Goal: Task Accomplishment & Management: Manage account settings

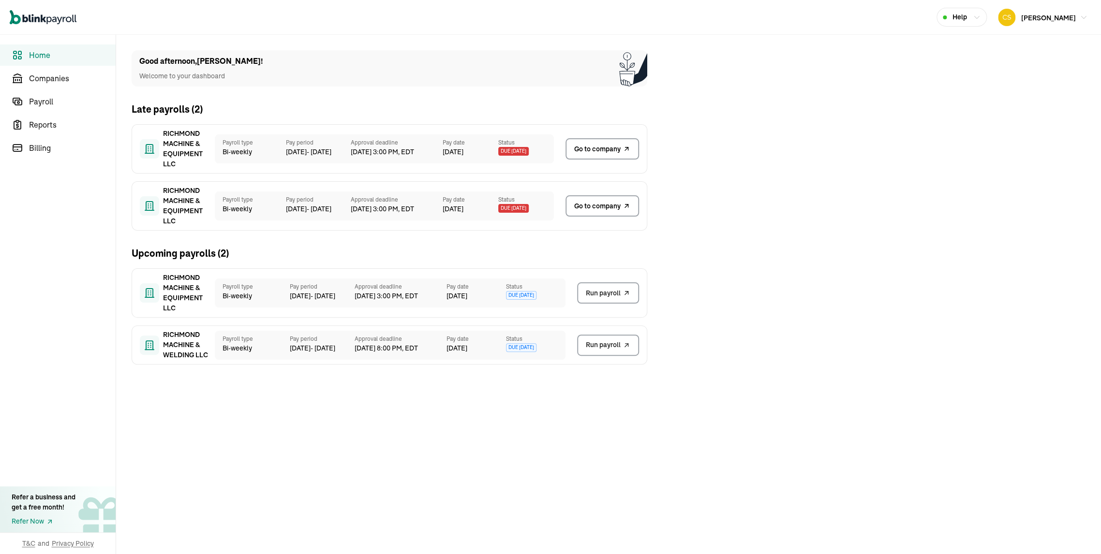
click at [606, 204] on span "Go to company" at bounding box center [597, 206] width 46 height 10
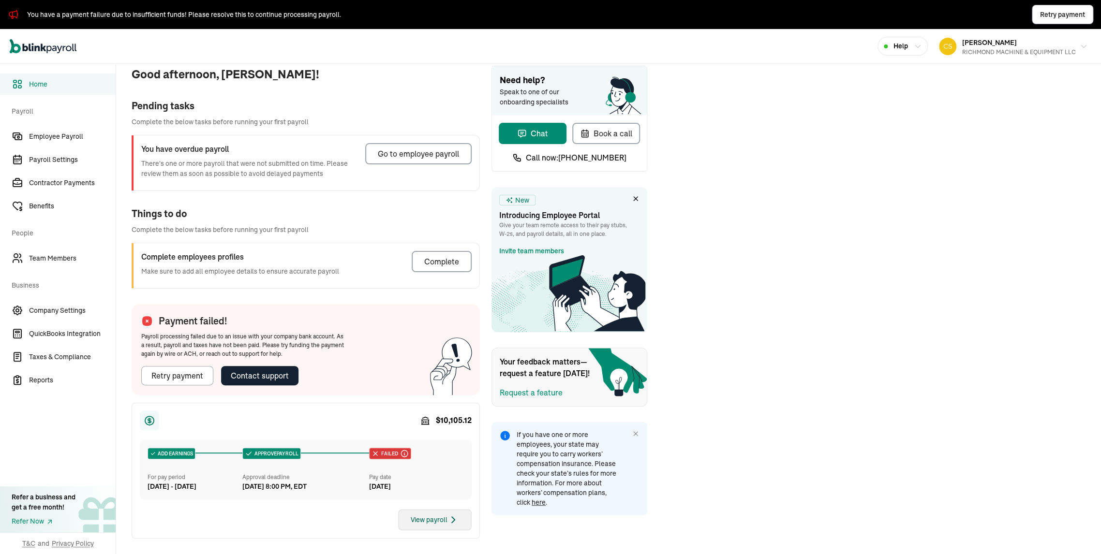
click at [437, 514] on div "View payroll" at bounding box center [435, 520] width 48 height 12
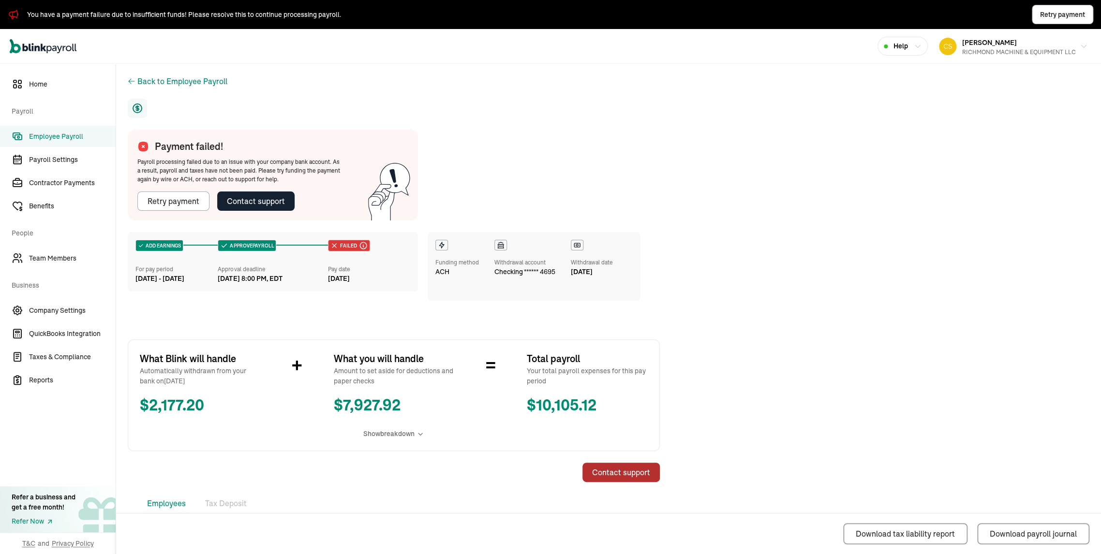
click at [624, 478] on div "Contact support" at bounding box center [621, 473] width 58 height 12
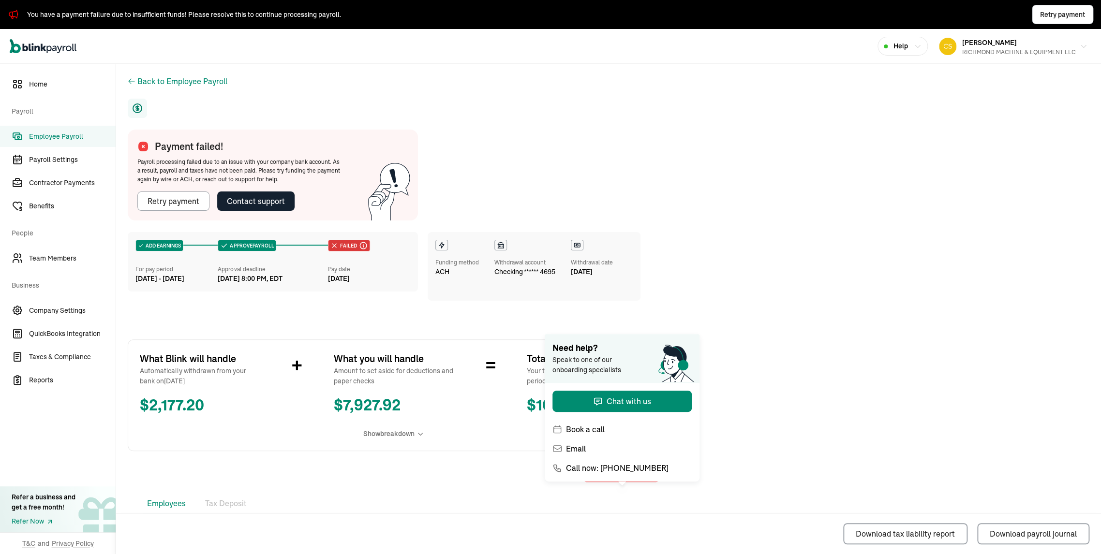
click at [252, 543] on div "Download tax liability report Download payroll journal" at bounding box center [608, 533] width 985 height 41
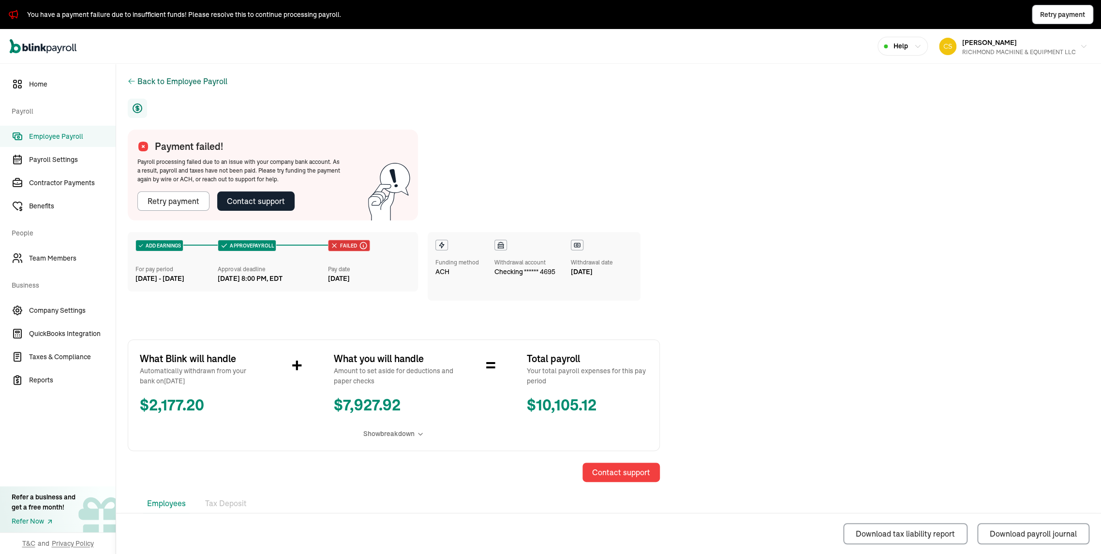
click at [175, 81] on div "Back to Employee Payroll" at bounding box center [182, 81] width 90 height 12
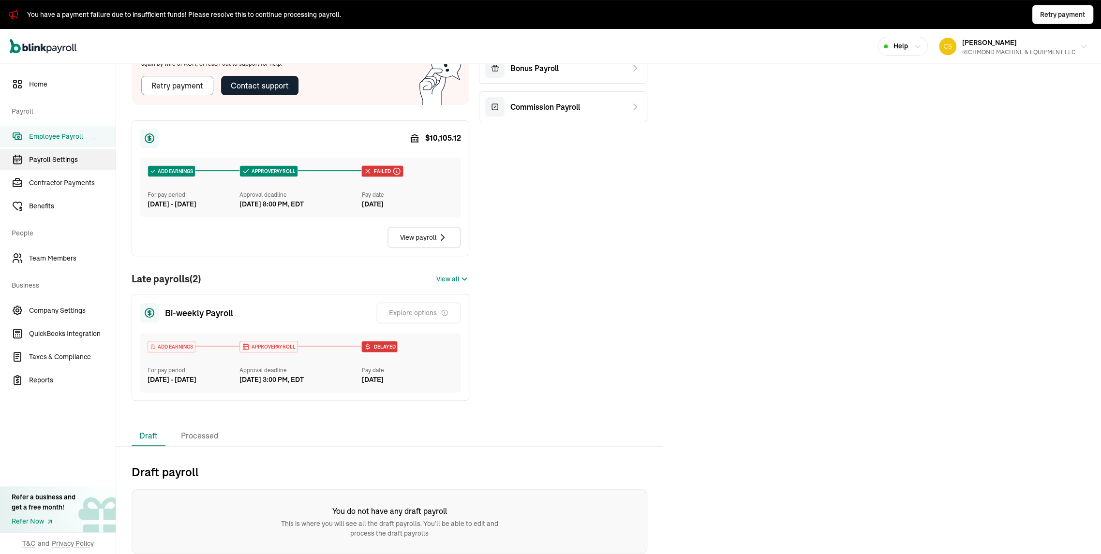
click at [44, 157] on span "Payroll Settings" at bounding box center [72, 160] width 87 height 10
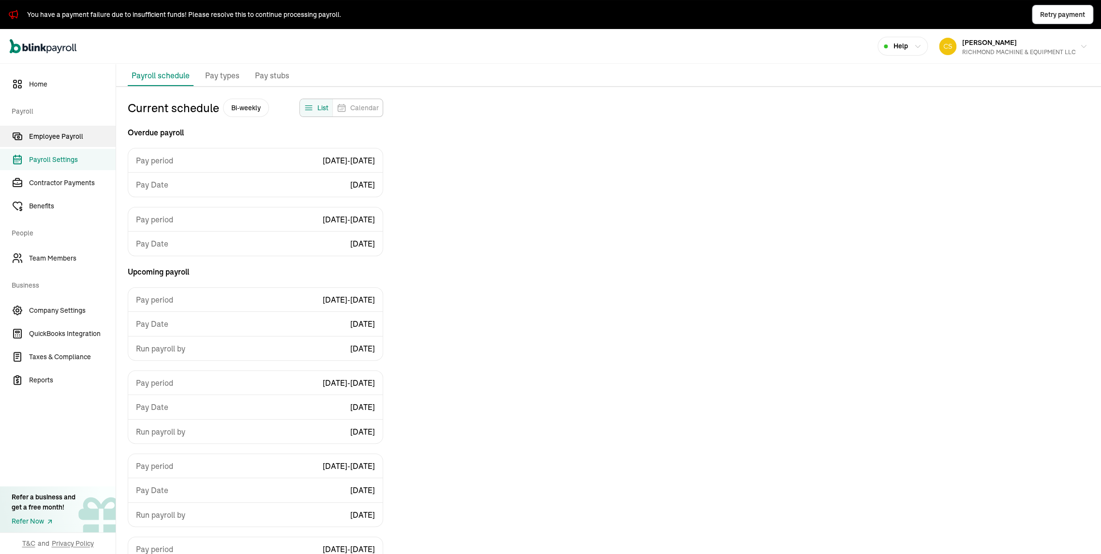
click at [46, 138] on span "Employee Payroll" at bounding box center [72, 137] width 87 height 10
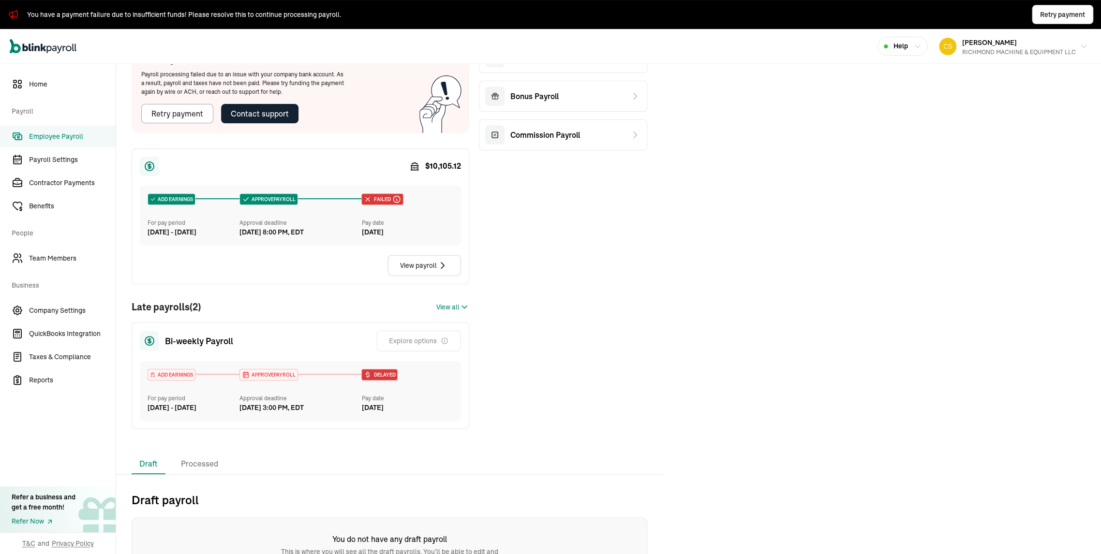
click at [46, 141] on span "Employee Payroll" at bounding box center [72, 137] width 87 height 10
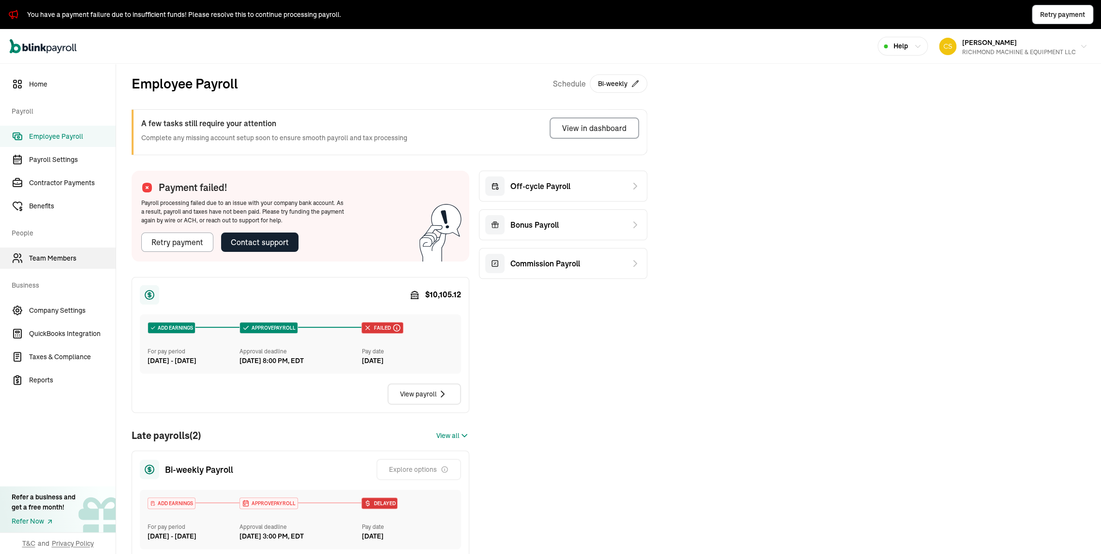
click at [67, 262] on span "Team Members" at bounding box center [72, 258] width 87 height 10
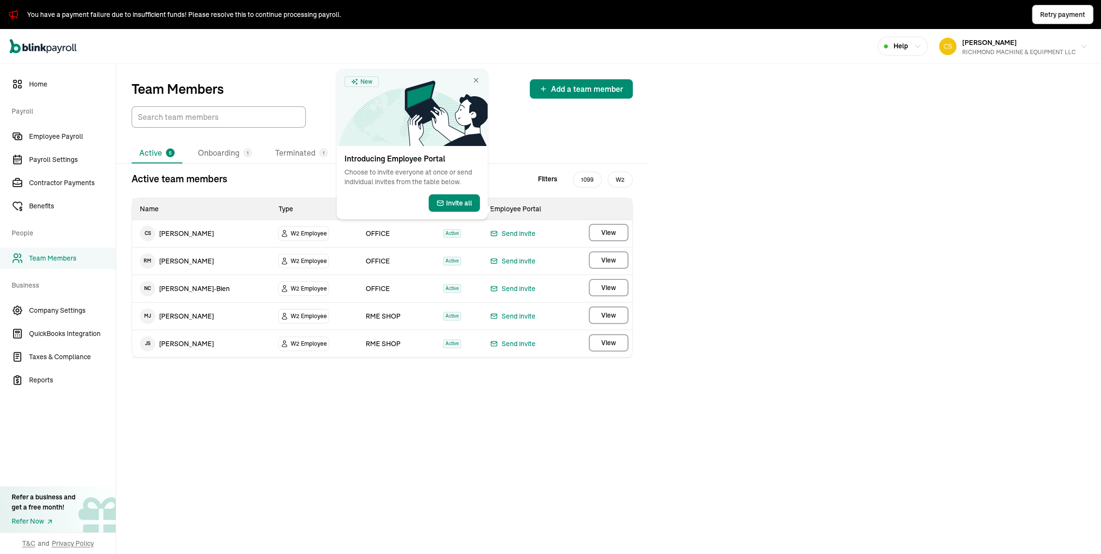
click at [607, 265] on span "View" at bounding box center [608, 260] width 15 height 10
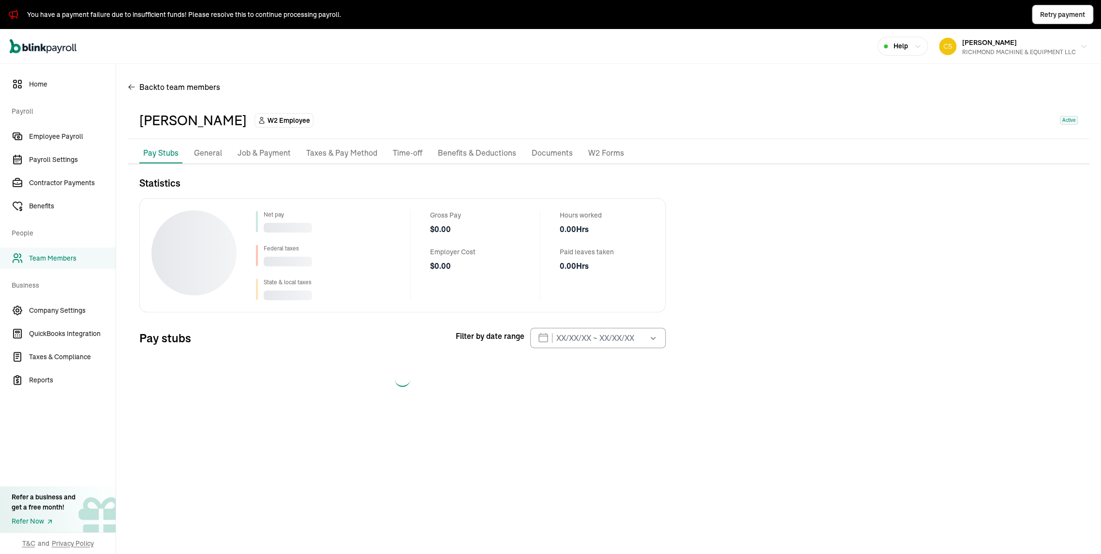
select select "2025"
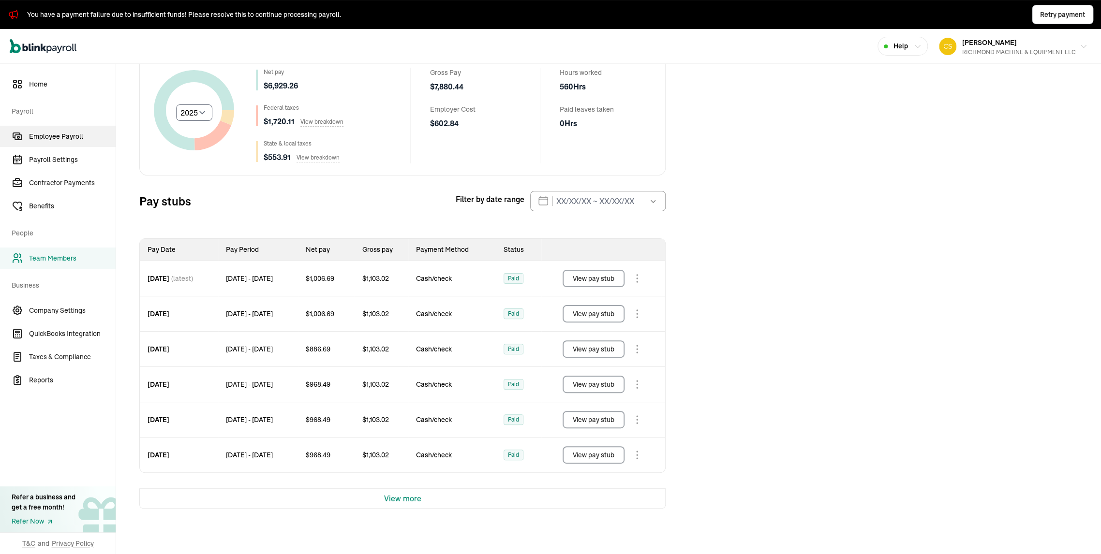
click at [53, 136] on span "Employee Payroll" at bounding box center [72, 137] width 87 height 10
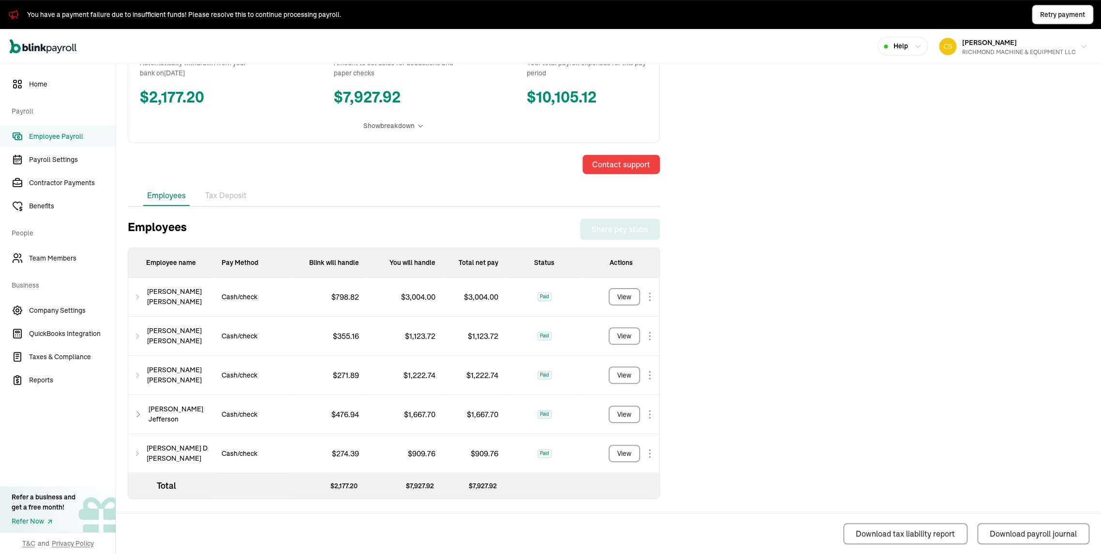
click at [244, 206] on li "Tax Deposit" at bounding box center [225, 196] width 49 height 20
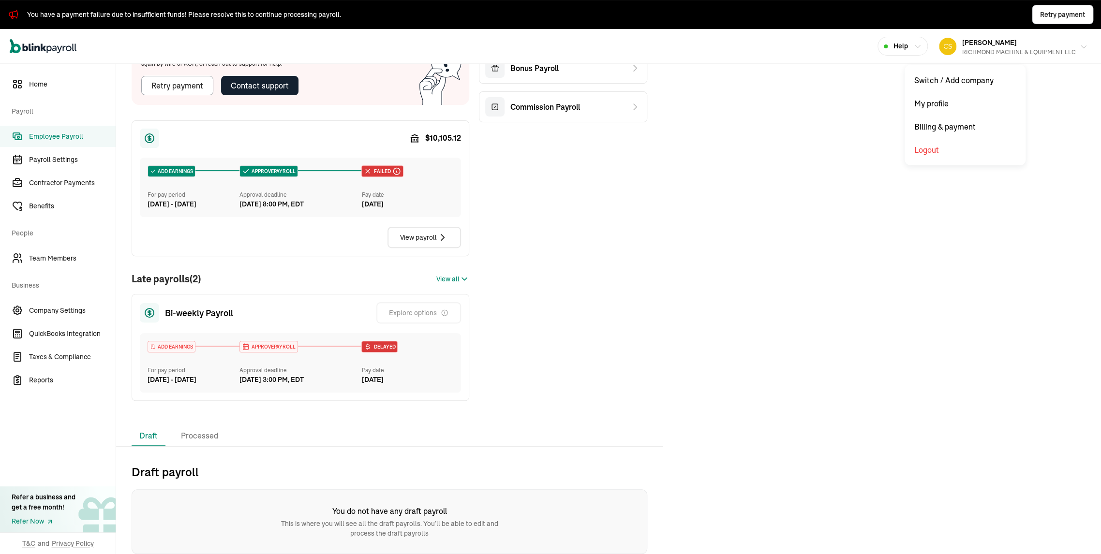
click at [968, 52] on div "RICHMOND MACHINE & EQUIPMENT LLC" at bounding box center [1019, 52] width 114 height 9
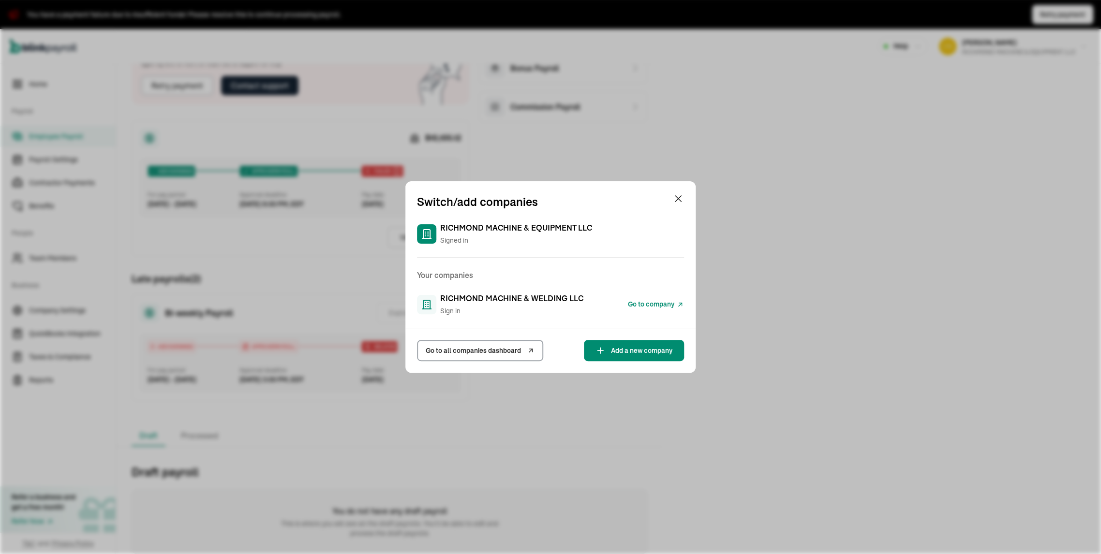
click at [516, 296] on span "RICHMOND MACHINE & WELDING LLC" at bounding box center [511, 299] width 143 height 12
click at [641, 299] on span "Go to company" at bounding box center [651, 304] width 46 height 10
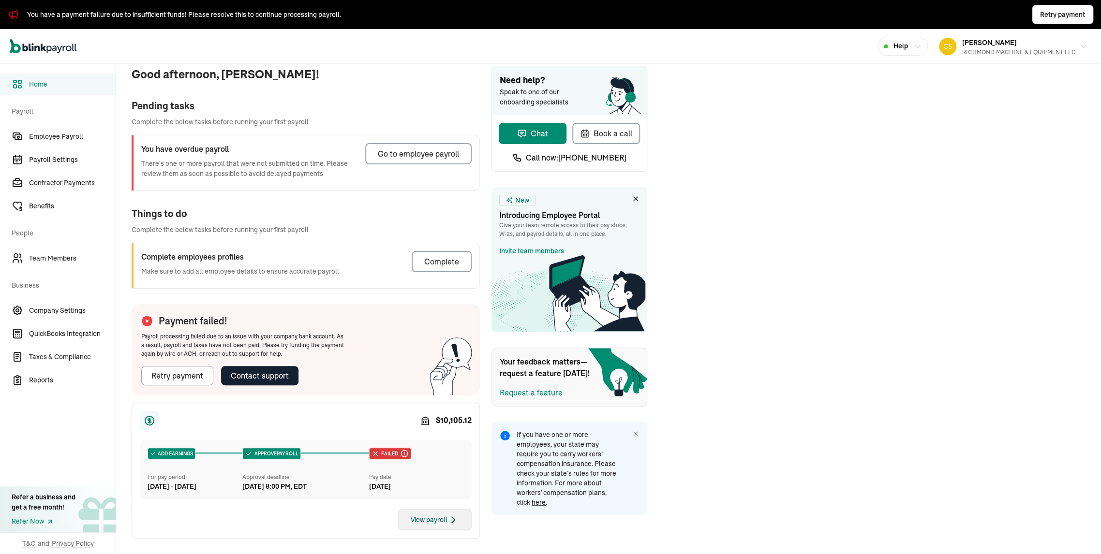
click at [437, 514] on div "View payroll" at bounding box center [435, 520] width 48 height 12
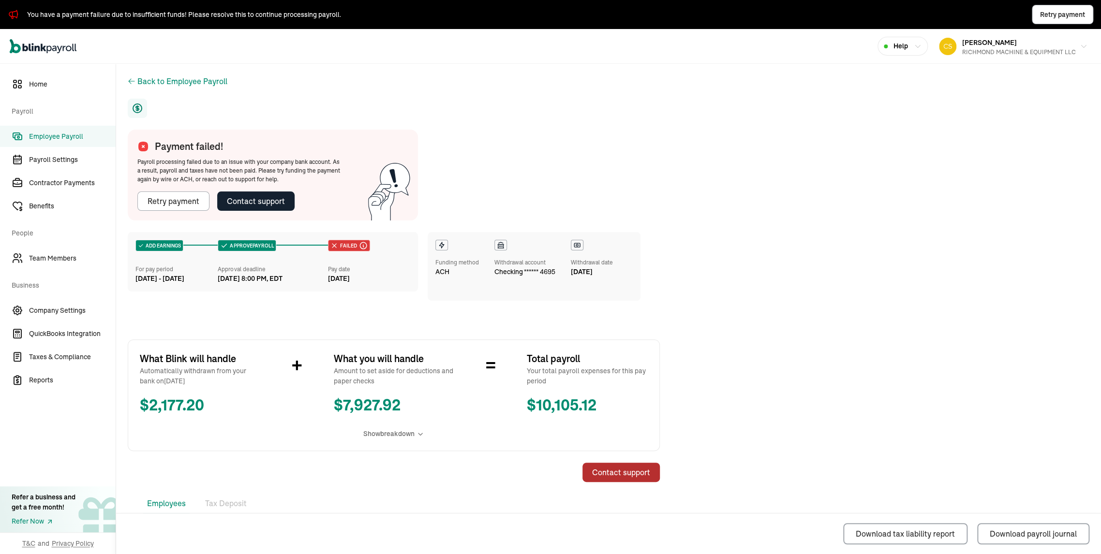
click at [624, 478] on div "Contact support" at bounding box center [621, 473] width 58 height 12
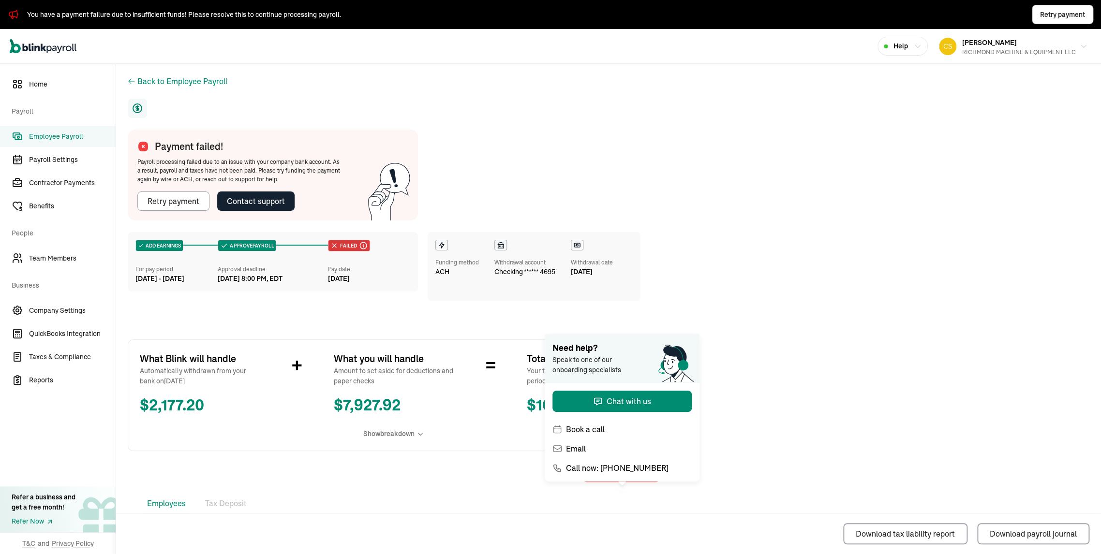
click at [252, 543] on div "Download tax liability report Download payroll journal" at bounding box center [608, 533] width 985 height 41
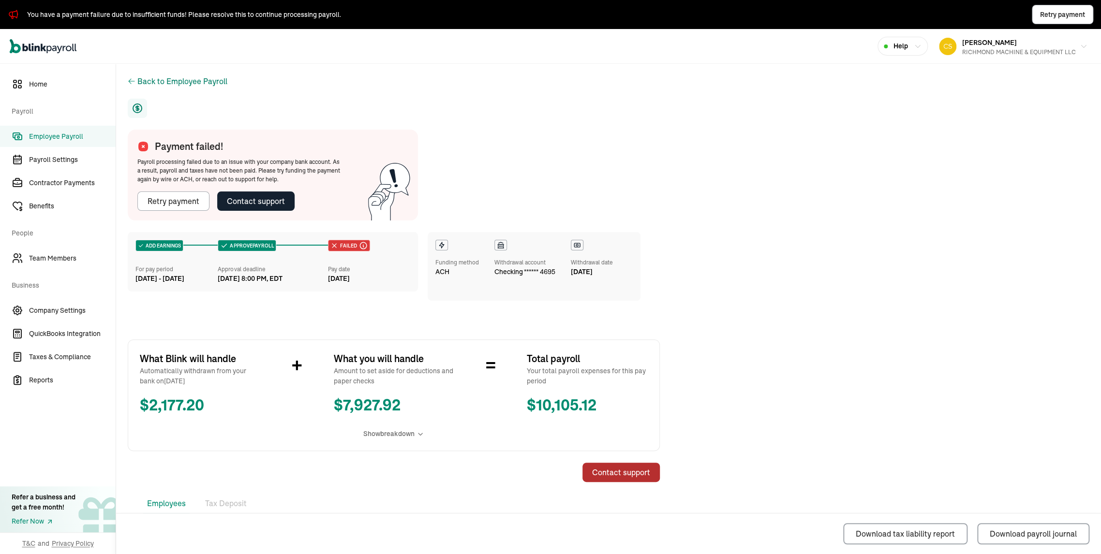
click at [175, 81] on div "Back to Employee Payroll" at bounding box center [182, 81] width 90 height 12
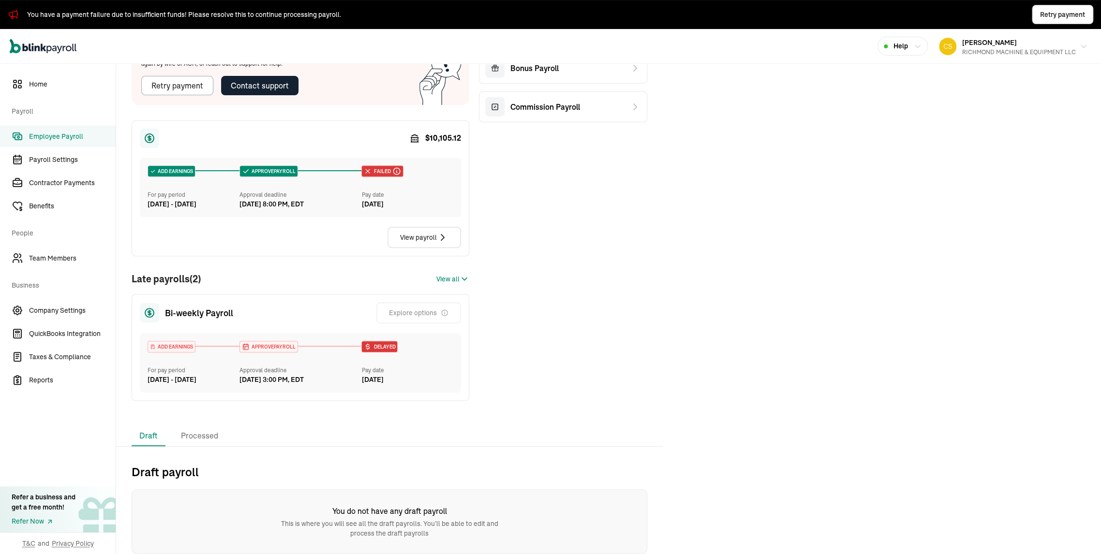
scroll to position [232, 0]
click at [44, 157] on span "Payroll Settings" at bounding box center [72, 160] width 87 height 10
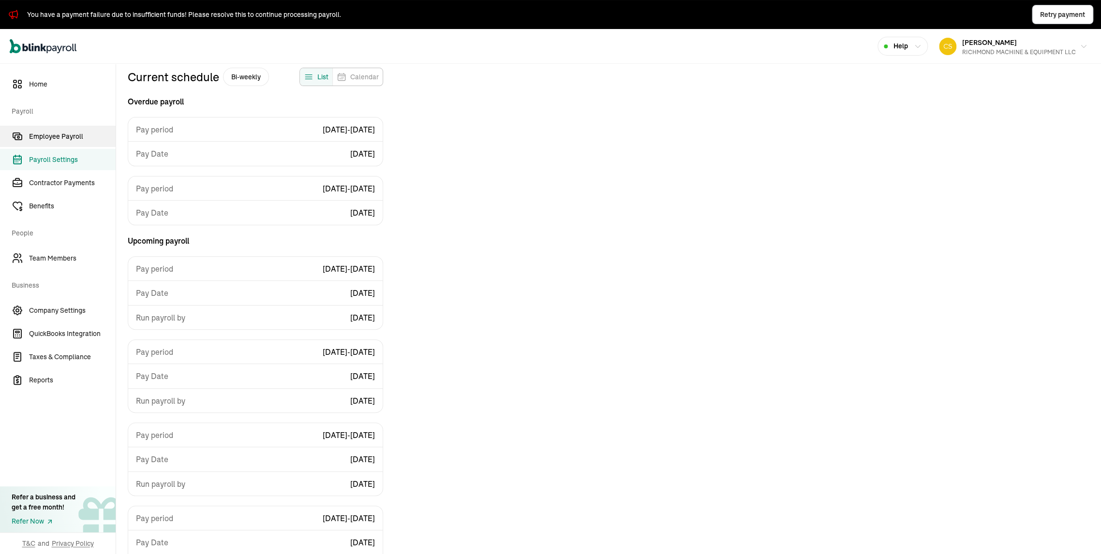
click at [46, 138] on span "Employee Payroll" at bounding box center [72, 137] width 87 height 10
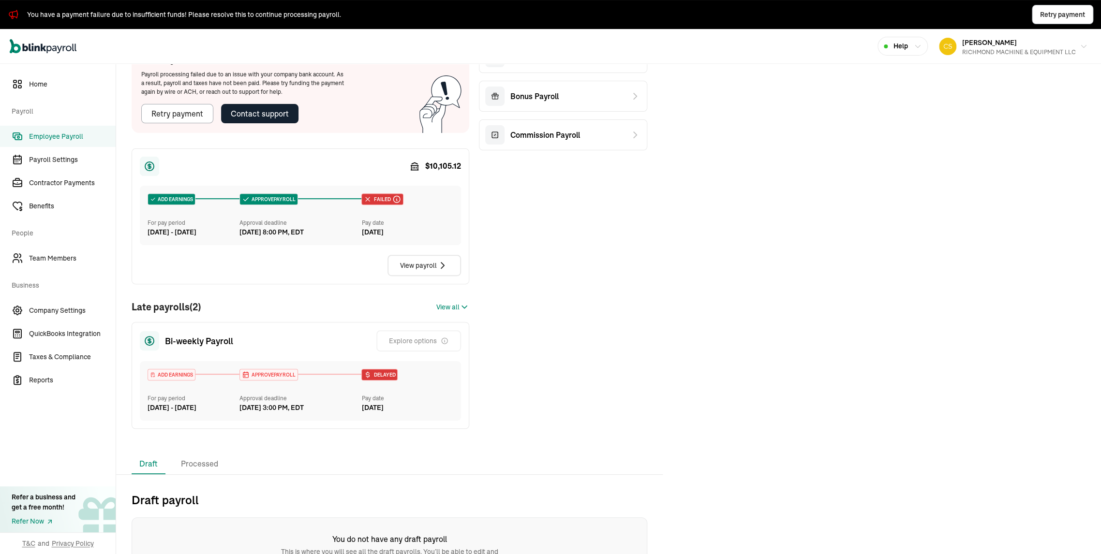
click at [46, 141] on span "Employee Payroll" at bounding box center [72, 137] width 87 height 10
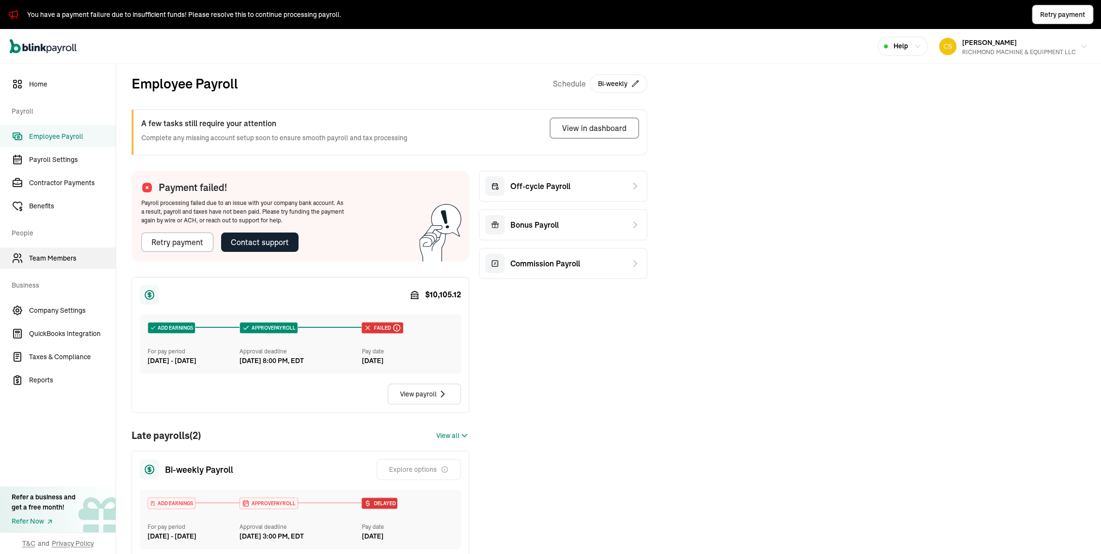
click at [67, 262] on span "Team Members" at bounding box center [72, 258] width 87 height 10
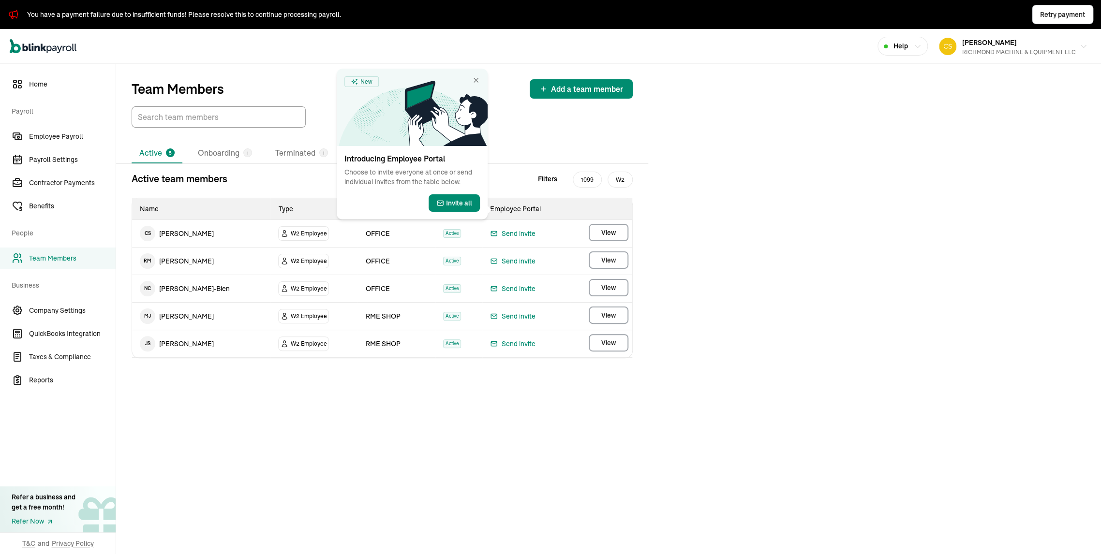
click at [607, 265] on span "View" at bounding box center [608, 260] width 15 height 10
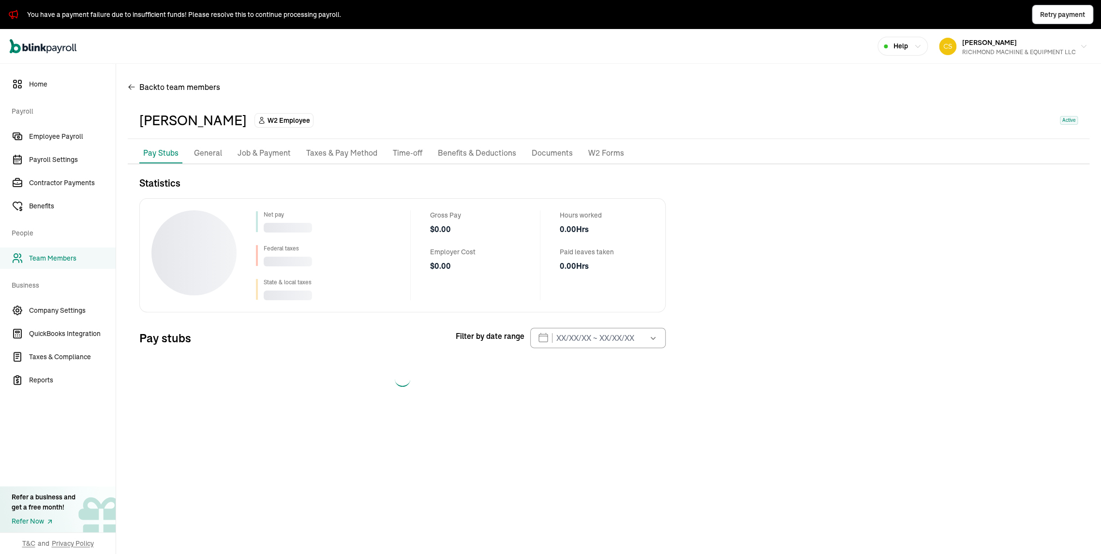
select select "2025"
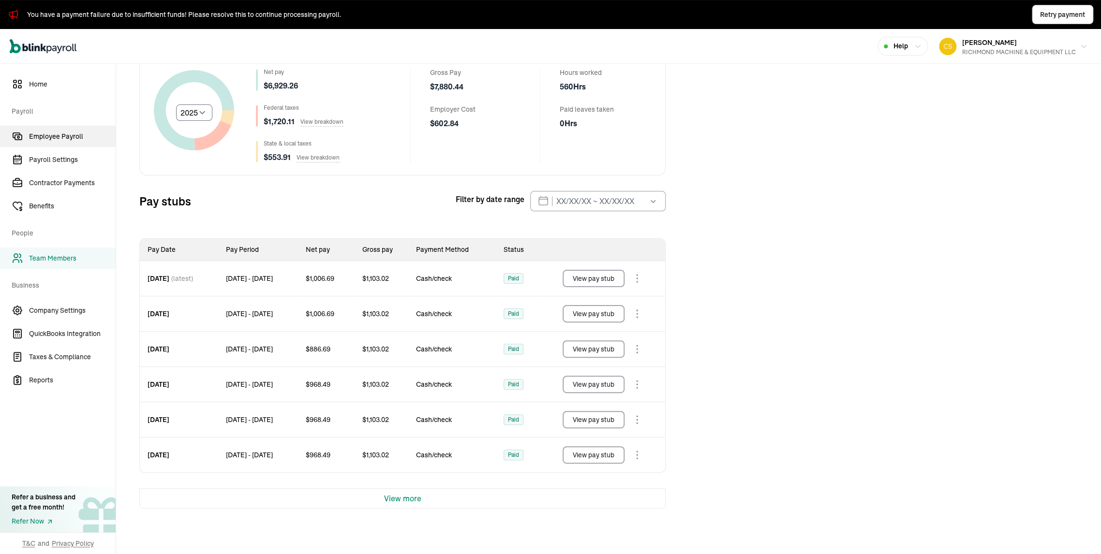
click at [53, 136] on span "Employee Payroll" at bounding box center [72, 137] width 87 height 10
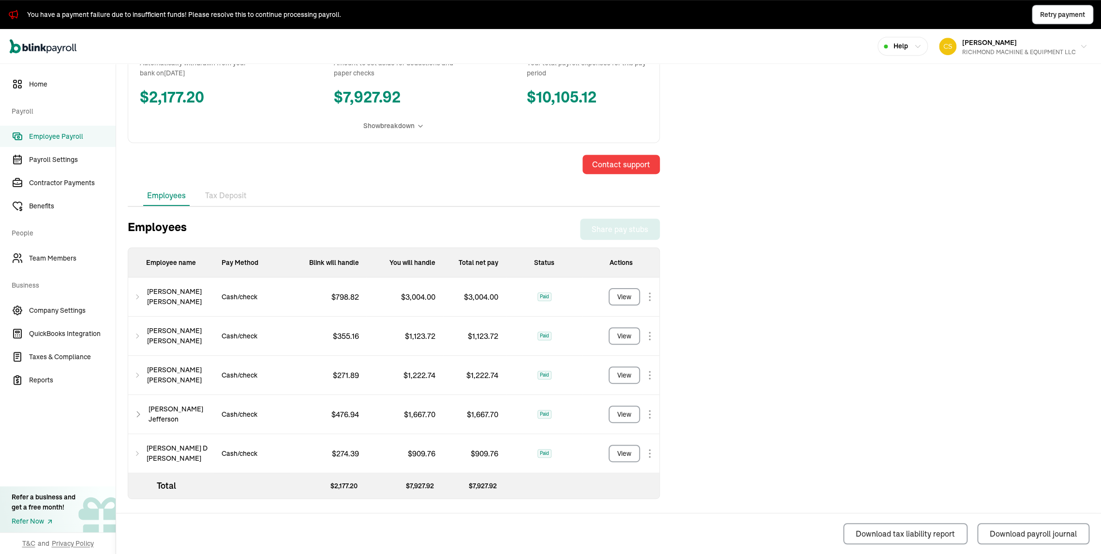
click at [244, 206] on li "Tax Deposit" at bounding box center [225, 196] width 49 height 20
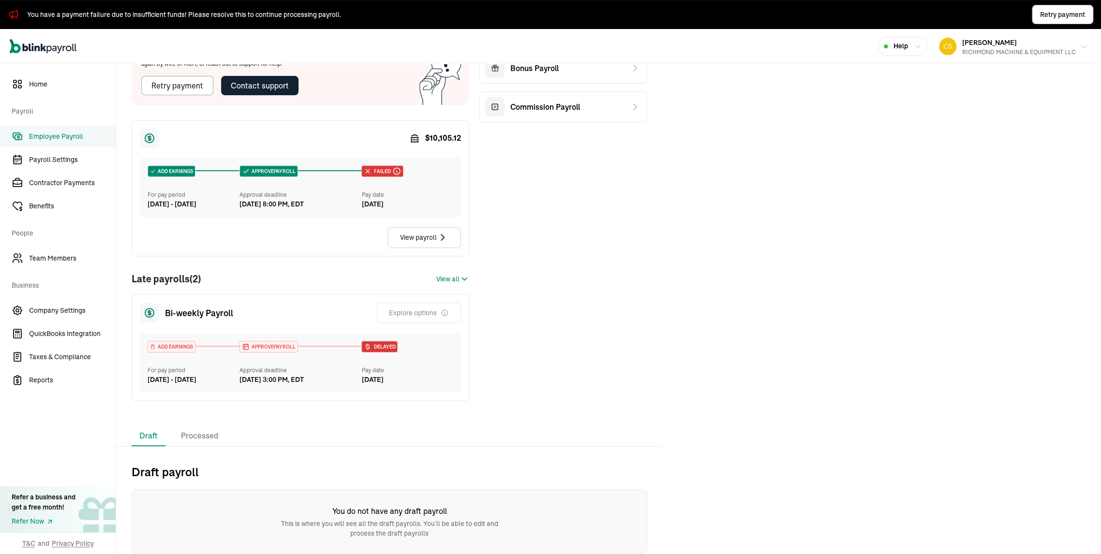
click at [968, 52] on div "RICHMOND MACHINE & EQUIPMENT LLC" at bounding box center [1019, 52] width 114 height 9
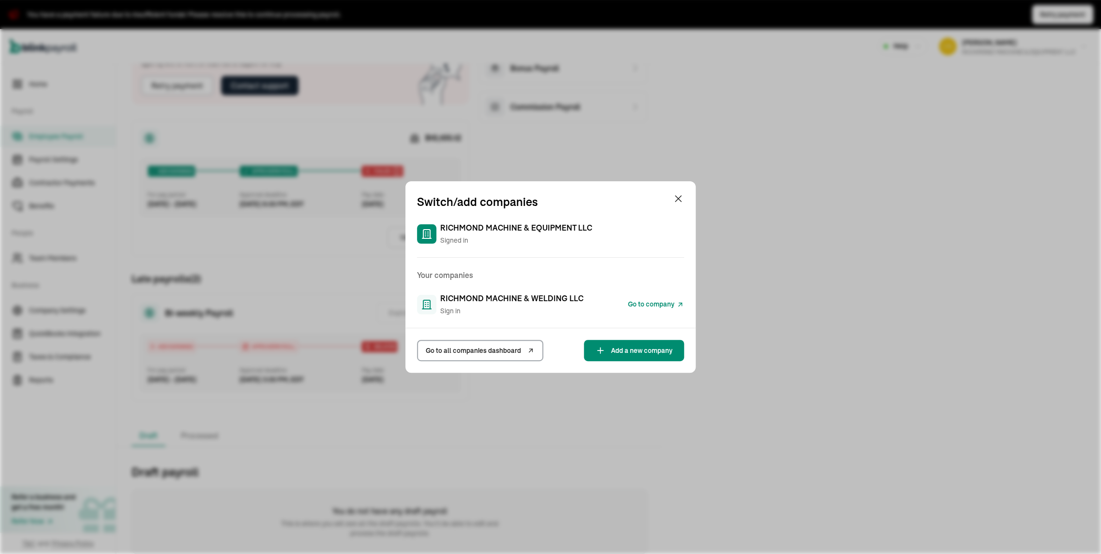
click at [516, 296] on span "RICHMOND MACHINE & WELDING LLC" at bounding box center [511, 299] width 143 height 12
click at [641, 299] on span "Go to company" at bounding box center [651, 304] width 46 height 10
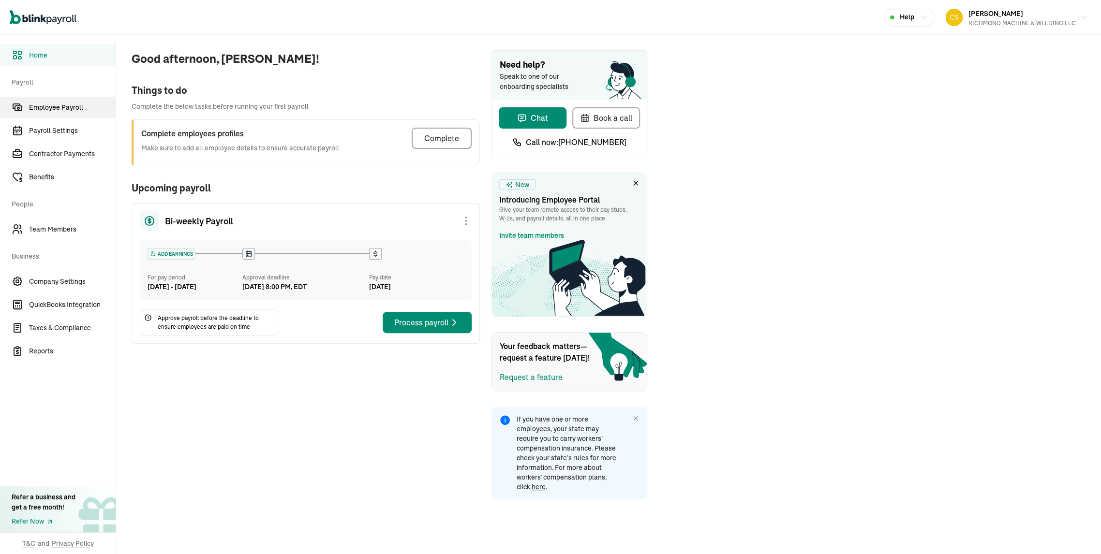
click at [66, 104] on span "Employee Payroll" at bounding box center [72, 108] width 87 height 10
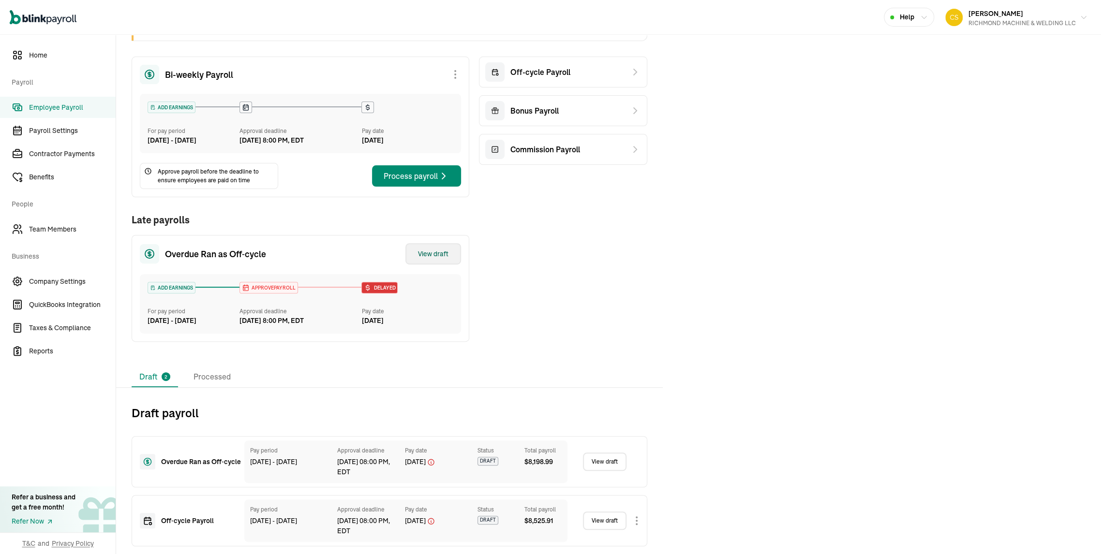
click at [418, 249] on div "View draft" at bounding box center [433, 254] width 30 height 10
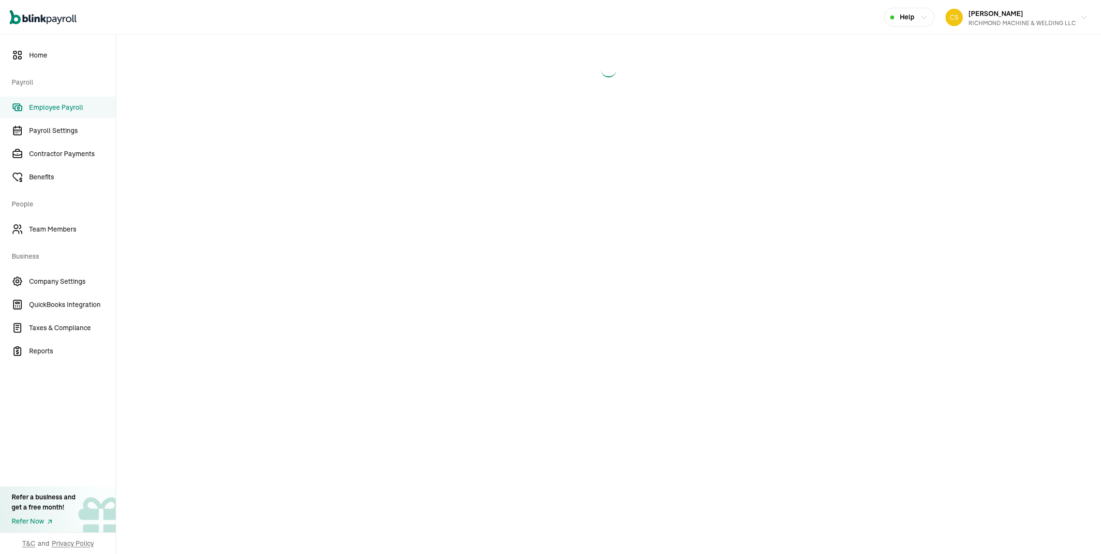
select select "manual"
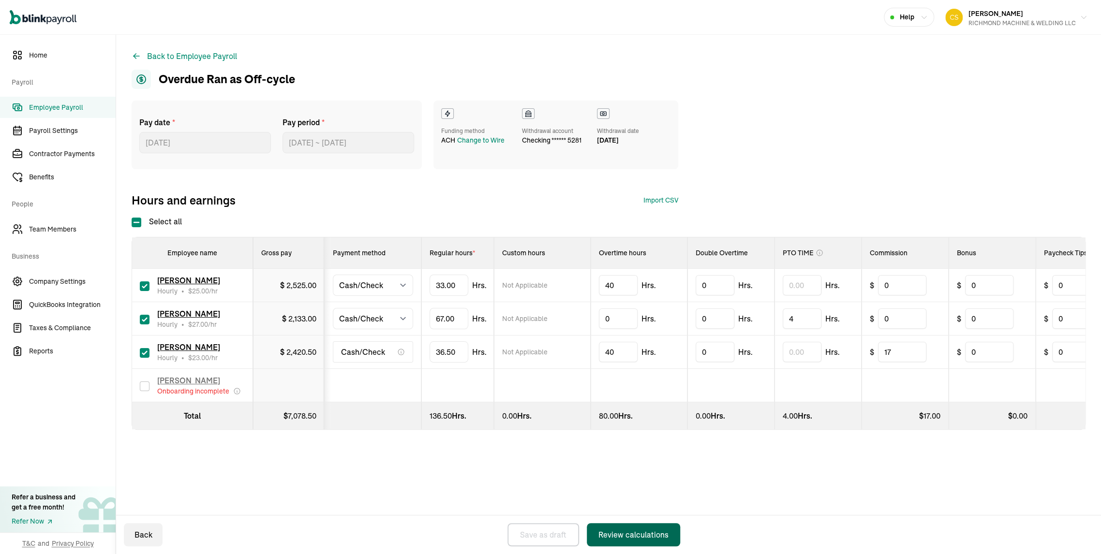
click at [633, 532] on div "Review calculations" at bounding box center [633, 535] width 70 height 12
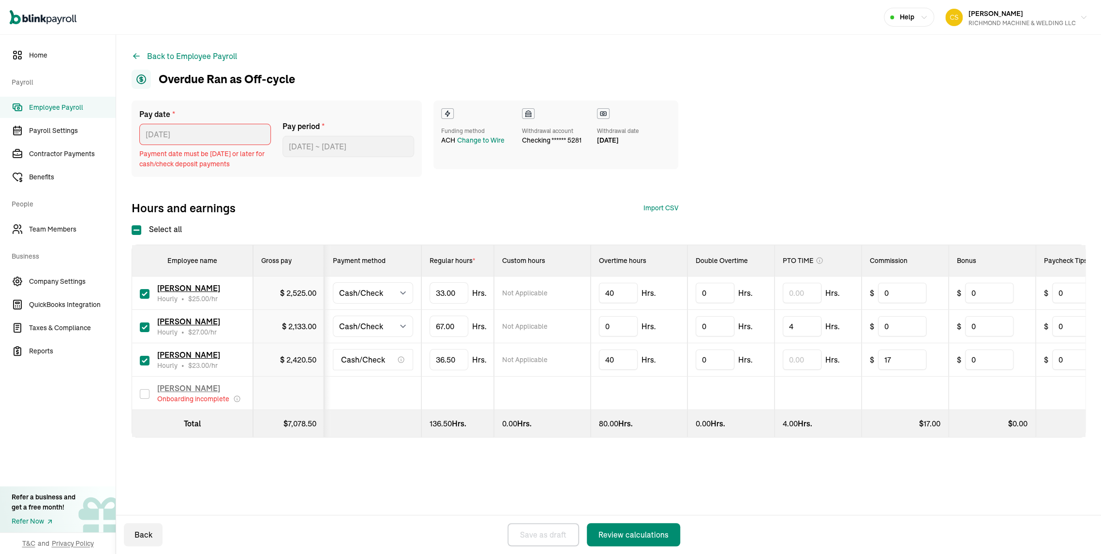
click at [197, 169] on span "Payment date must be today or later for cash/check deposit payments" at bounding box center [205, 159] width 132 height 20
click at [488, 146] on div "Change to Wire" at bounding box center [480, 140] width 47 height 10
select select "555"
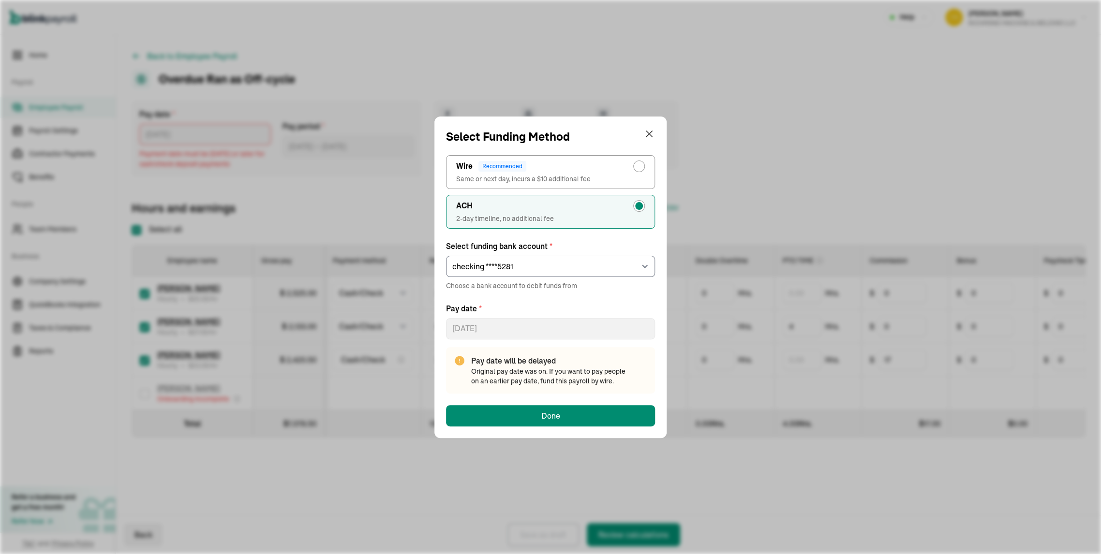
click at [633, 161] on div "radio-group" at bounding box center [639, 167] width 12 height 12
click at [637, 160] on input "Wire Recommended Same or next day, incurs a $10 additional fee" at bounding box center [641, 164] width 8 height 8
radio input "true"
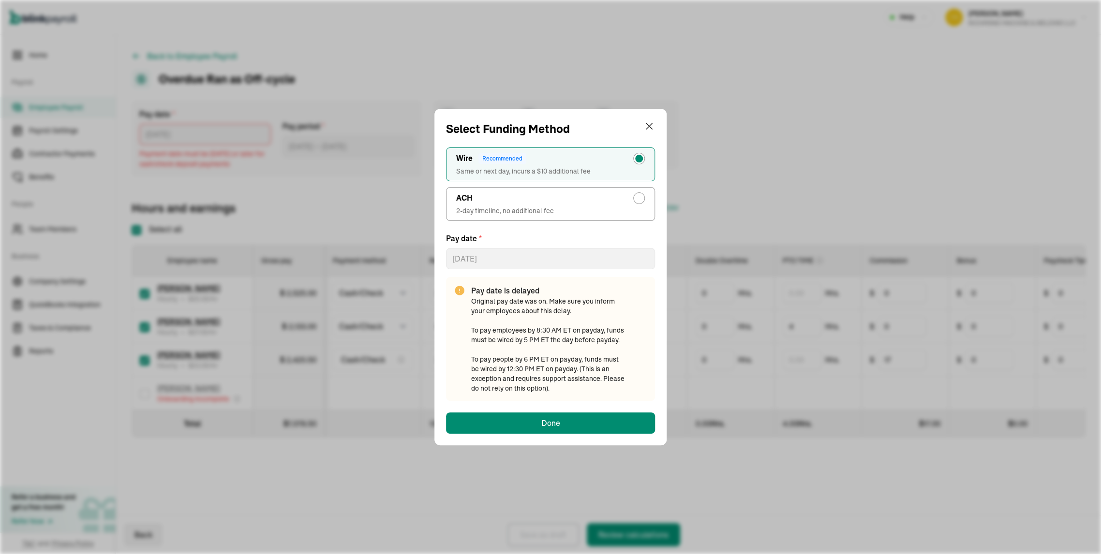
click at [636, 194] on div "radio-group" at bounding box center [639, 198] width 8 height 8
click at [637, 192] on input "ACH 2-day timeline, no additional fee" at bounding box center [641, 196] width 8 height 8
radio input "true"
select select "555"
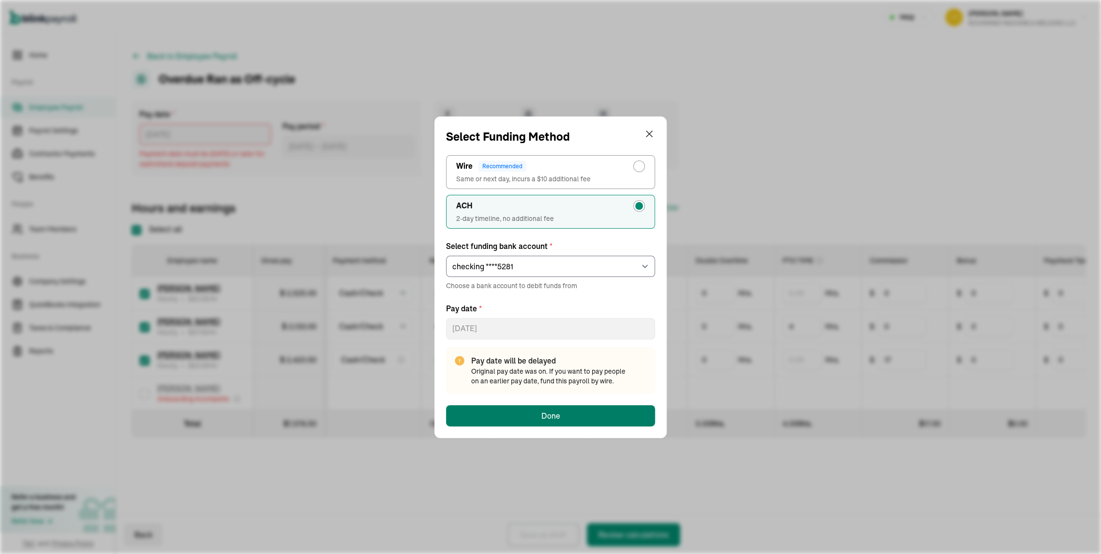
click at [545, 422] on div "Done" at bounding box center [550, 416] width 19 height 12
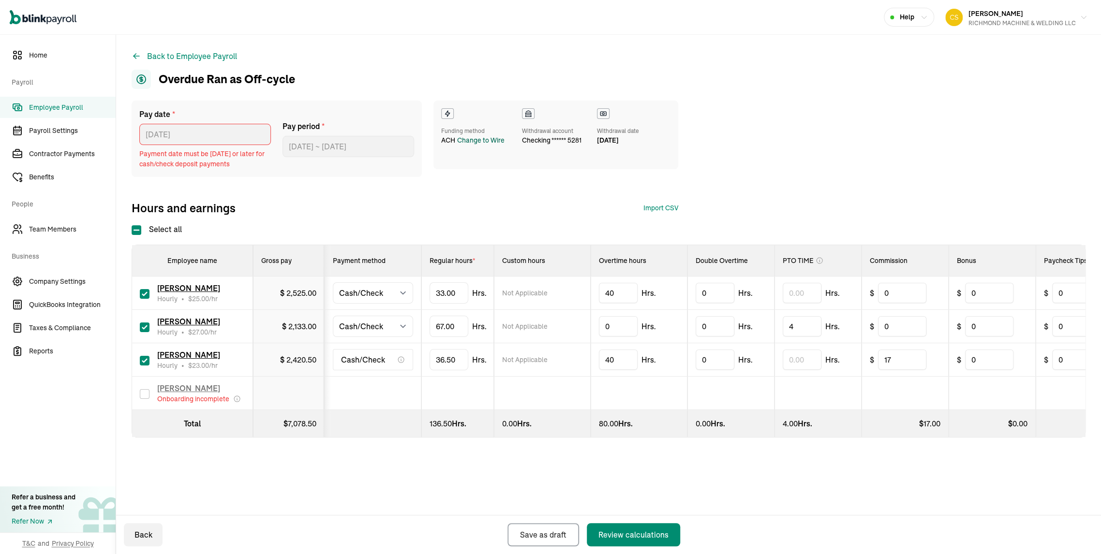
scroll to position [107, 0]
click at [593, 525] on button "Review calculations" at bounding box center [633, 534] width 93 height 23
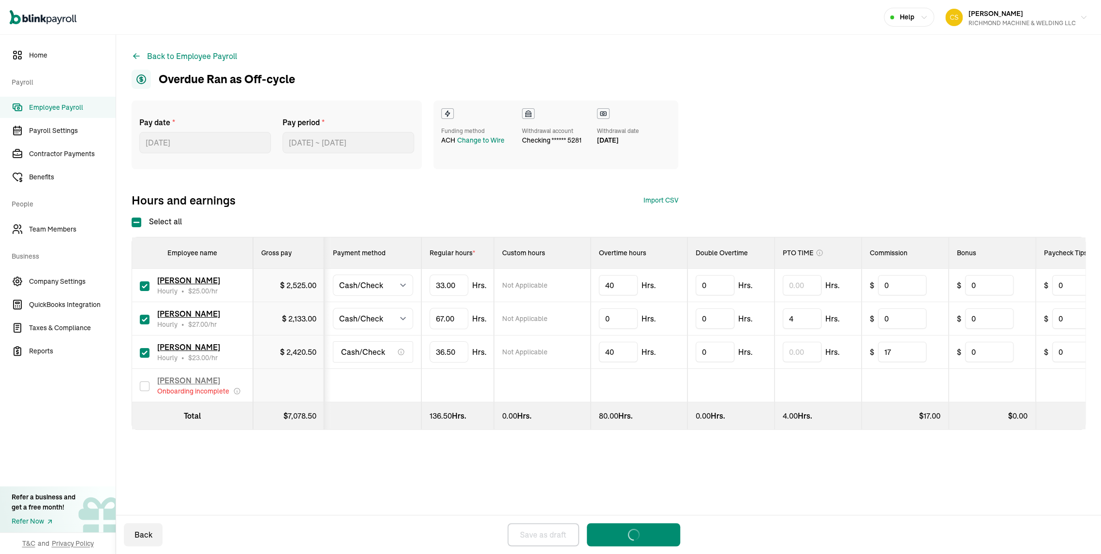
scroll to position [0, 0]
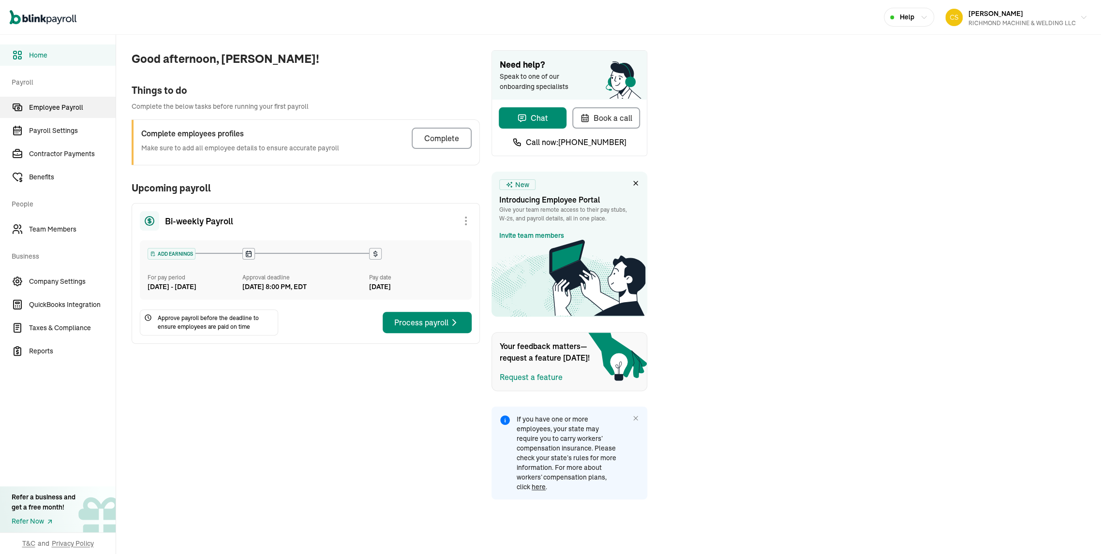
click at [66, 104] on span "Employee Payroll" at bounding box center [72, 108] width 87 height 10
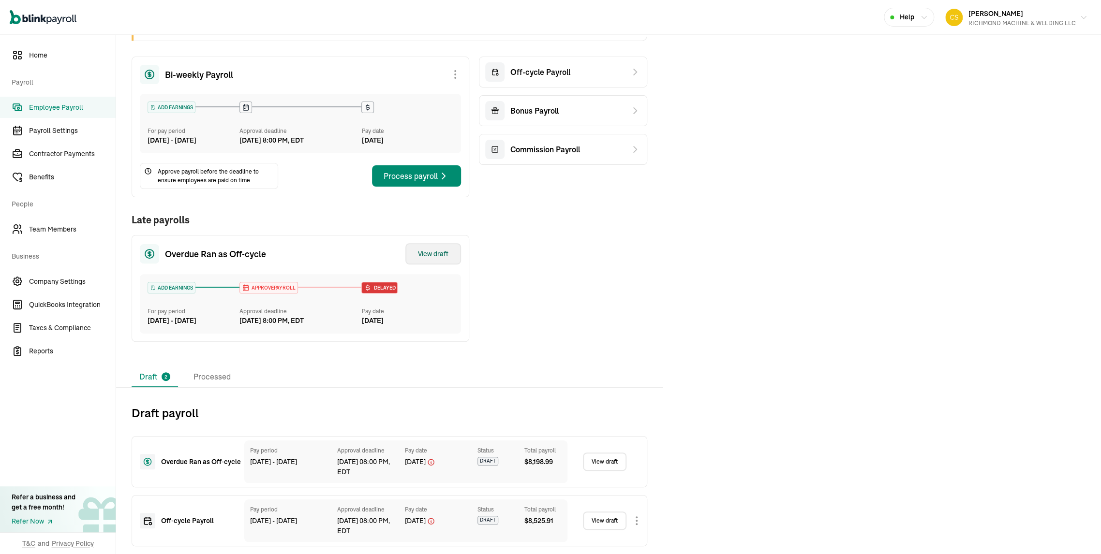
click at [418, 249] on div "View draft" at bounding box center [433, 254] width 30 height 10
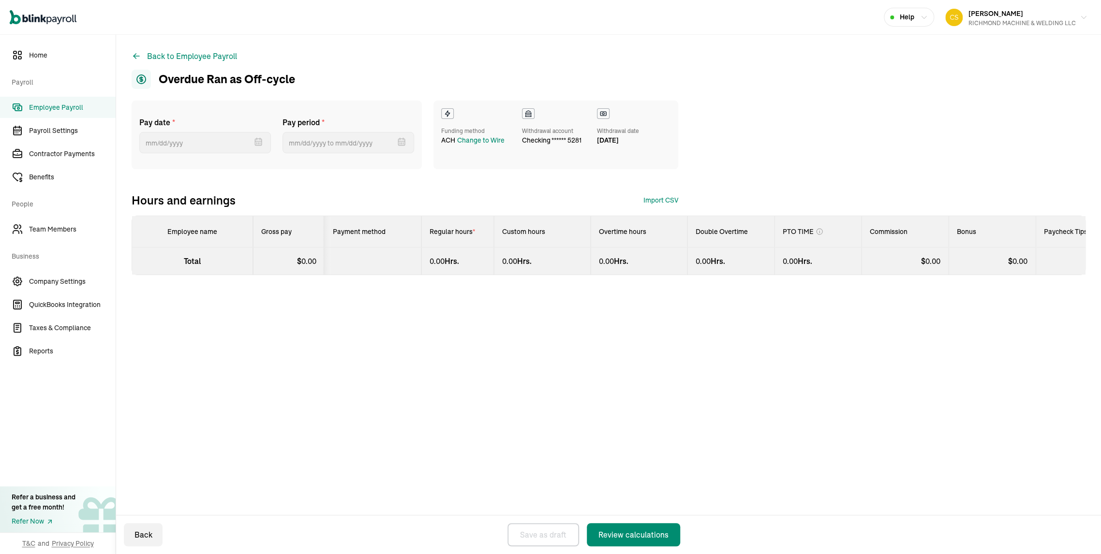
select select "manual"
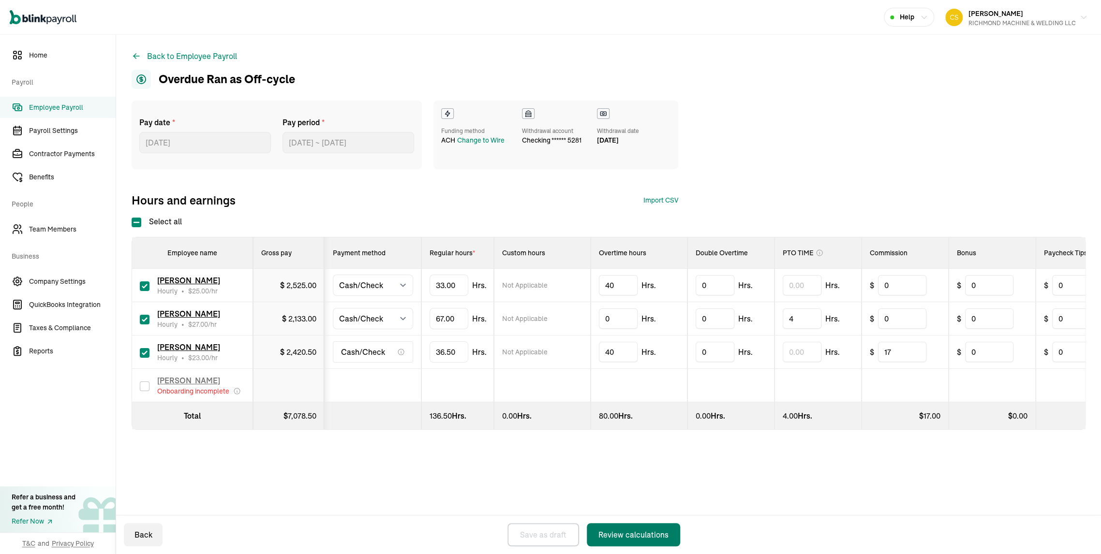
click at [633, 532] on div "Review calculations" at bounding box center [633, 535] width 70 height 12
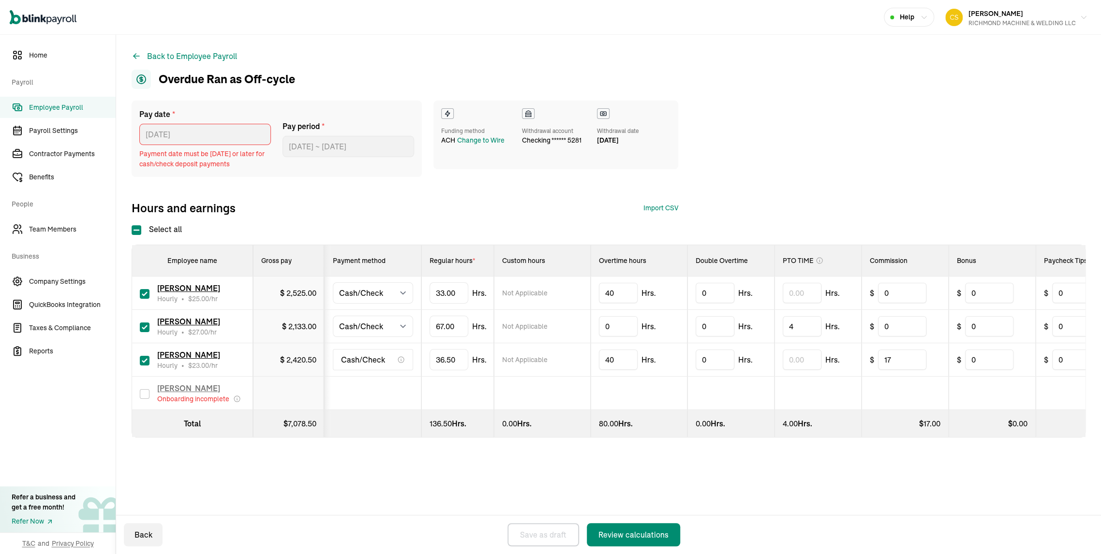
click at [197, 169] on span "Payment date must be today or later for cash/check deposit payments" at bounding box center [205, 159] width 132 height 20
click at [488, 146] on div "Change to Wire" at bounding box center [480, 140] width 47 height 10
select select "555"
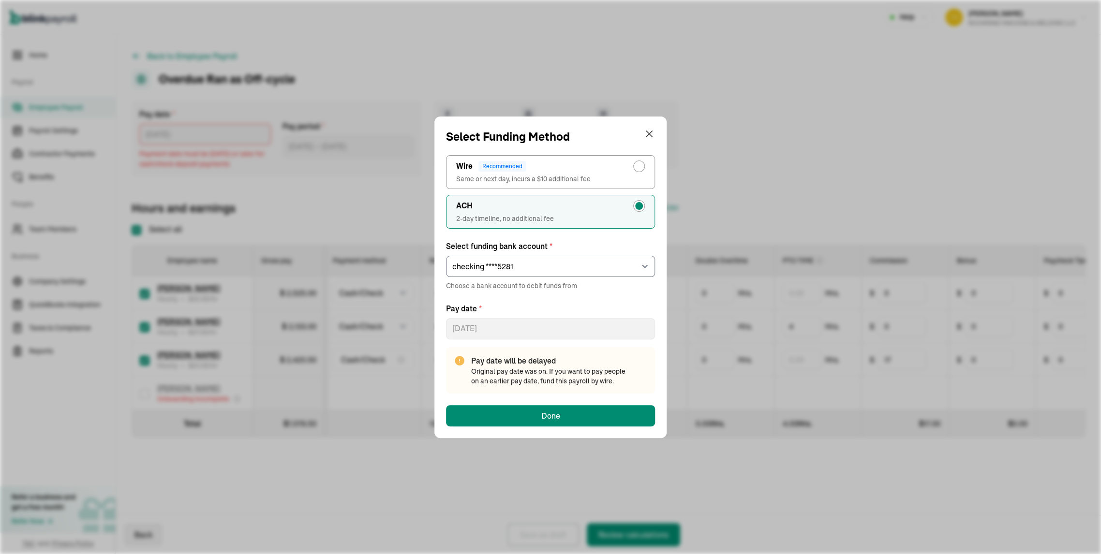
click at [633, 161] on div "radio-group" at bounding box center [639, 167] width 12 height 12
click at [637, 160] on input "Wire Recommended Same or next day, incurs a $10 additional fee" at bounding box center [641, 164] width 8 height 8
radio input "true"
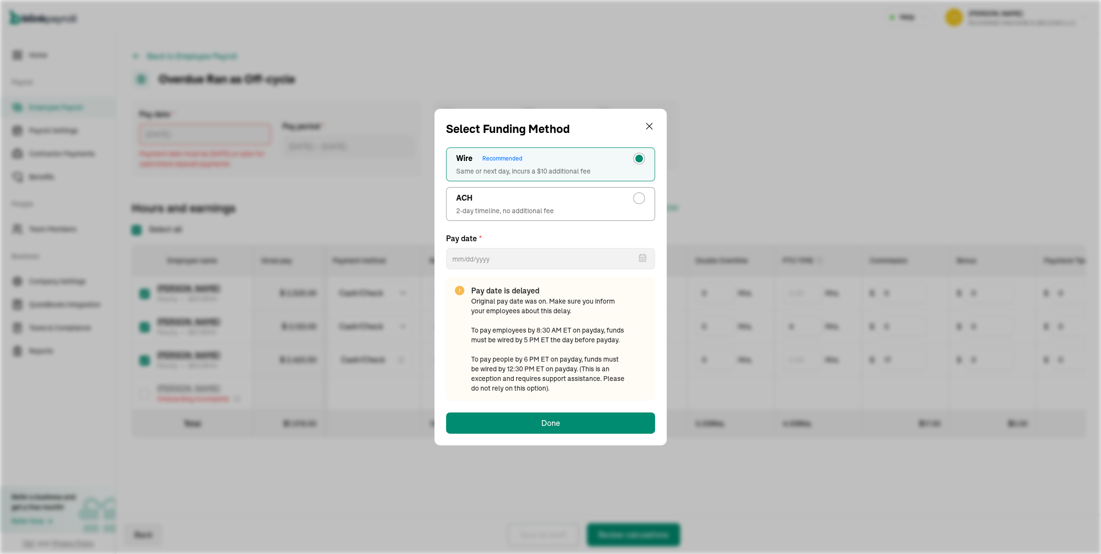
type input "09/08/2025"
click at [636, 194] on div "radio-group" at bounding box center [639, 198] width 8 height 8
click at [637, 192] on input "ACH 2-day timeline, no additional fee" at bounding box center [641, 196] width 8 height 8
radio input "true"
select select "555"
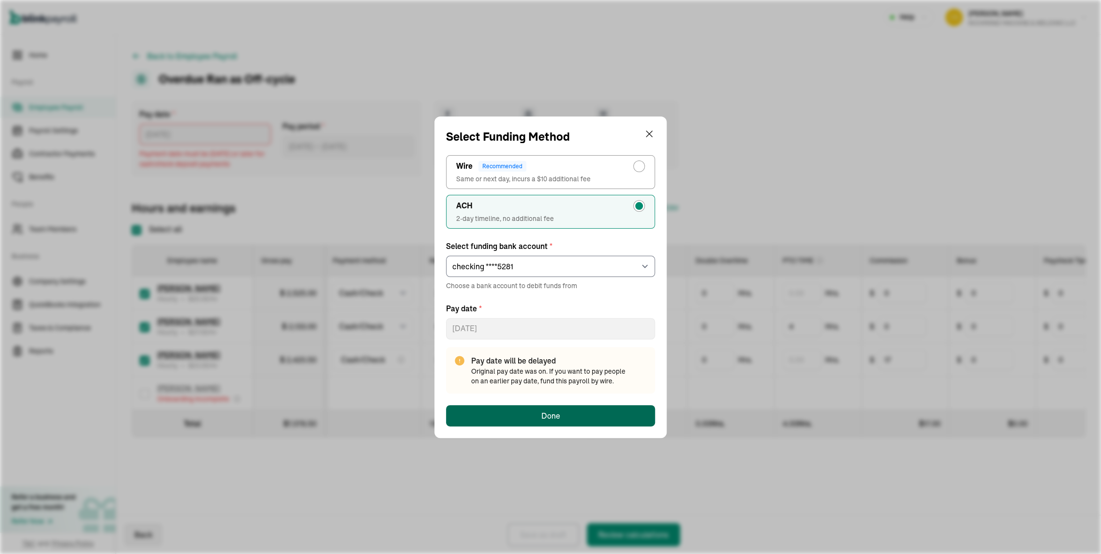
click at [545, 422] on div "Done" at bounding box center [550, 416] width 19 height 12
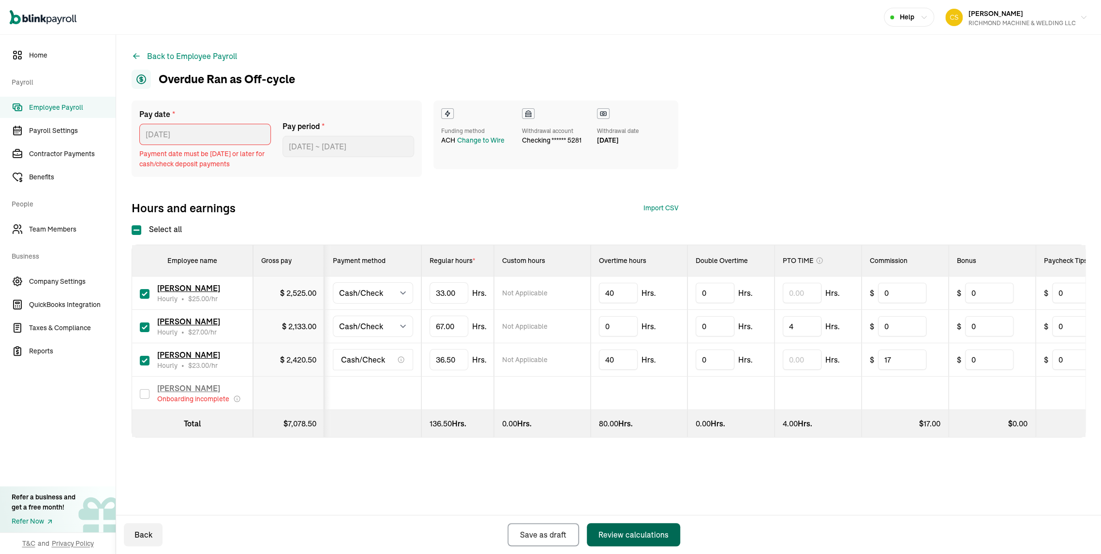
click at [593, 525] on button "Review calculations" at bounding box center [633, 534] width 93 height 23
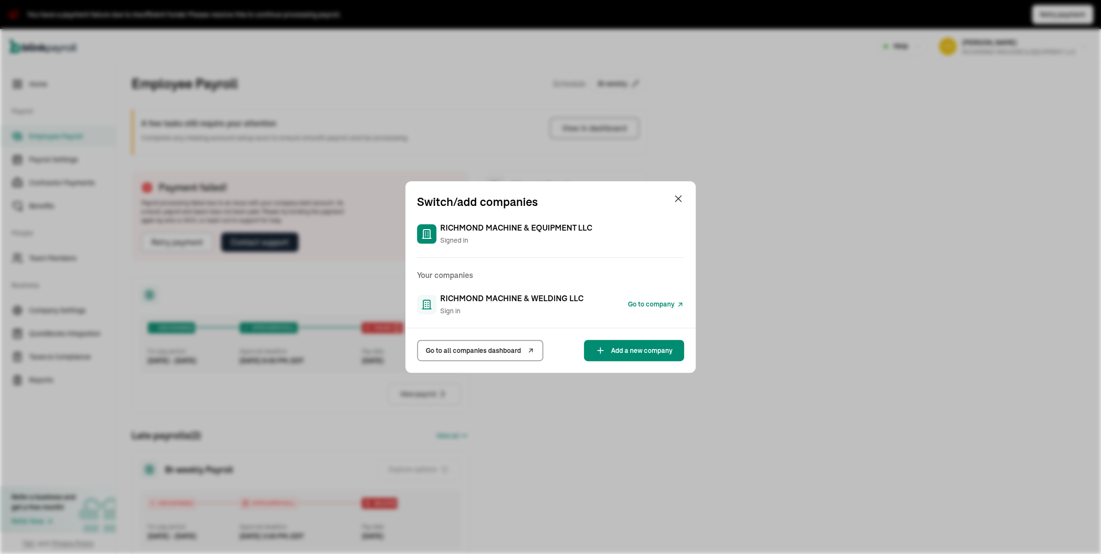
scroll to position [161, 0]
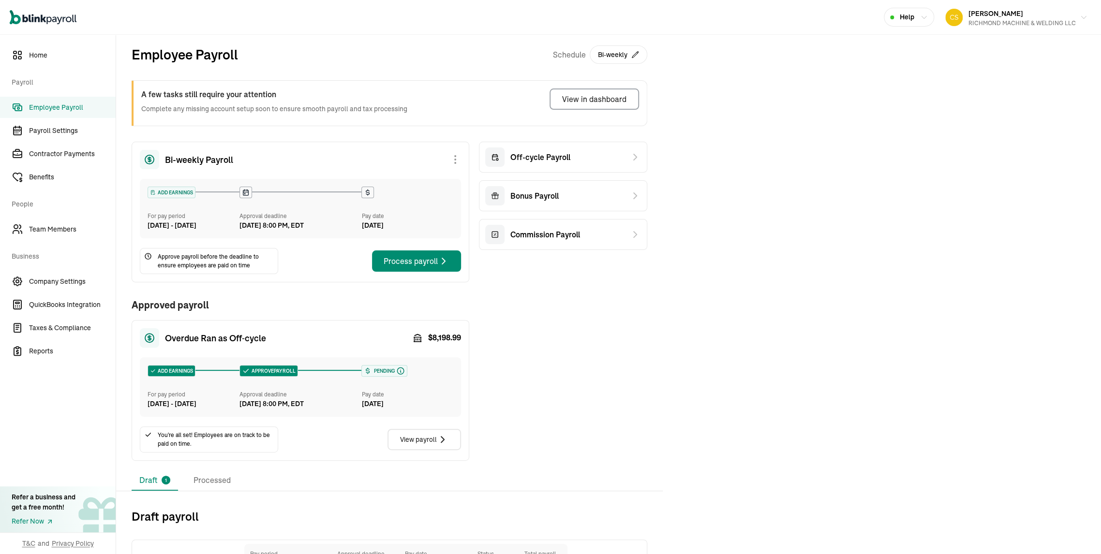
scroll to position [89, 0]
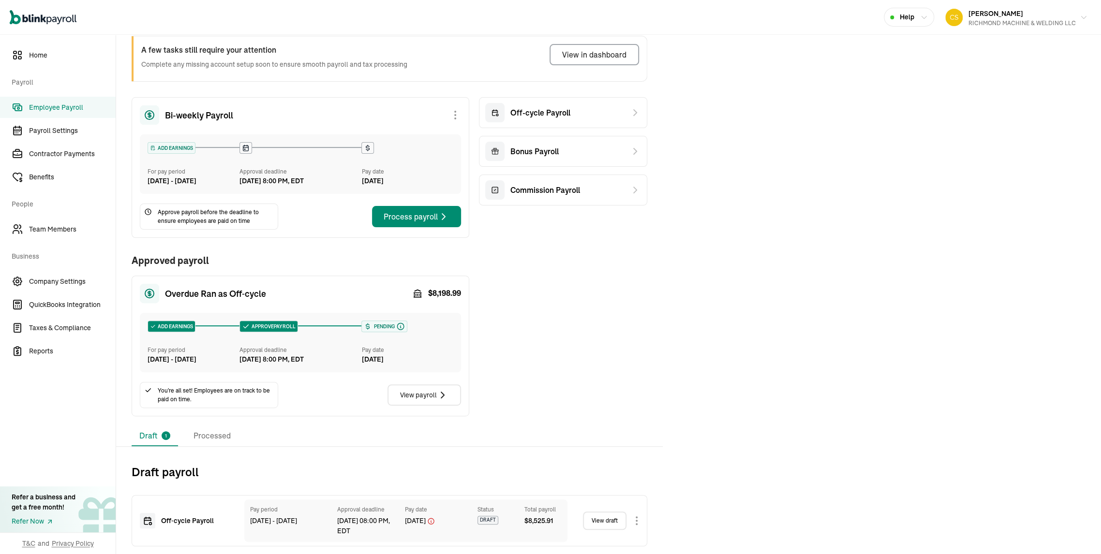
click at [58, 106] on span "Employee Payroll" at bounding box center [72, 108] width 87 height 10
click at [59, 131] on span "Payroll Settings" at bounding box center [72, 131] width 87 height 10
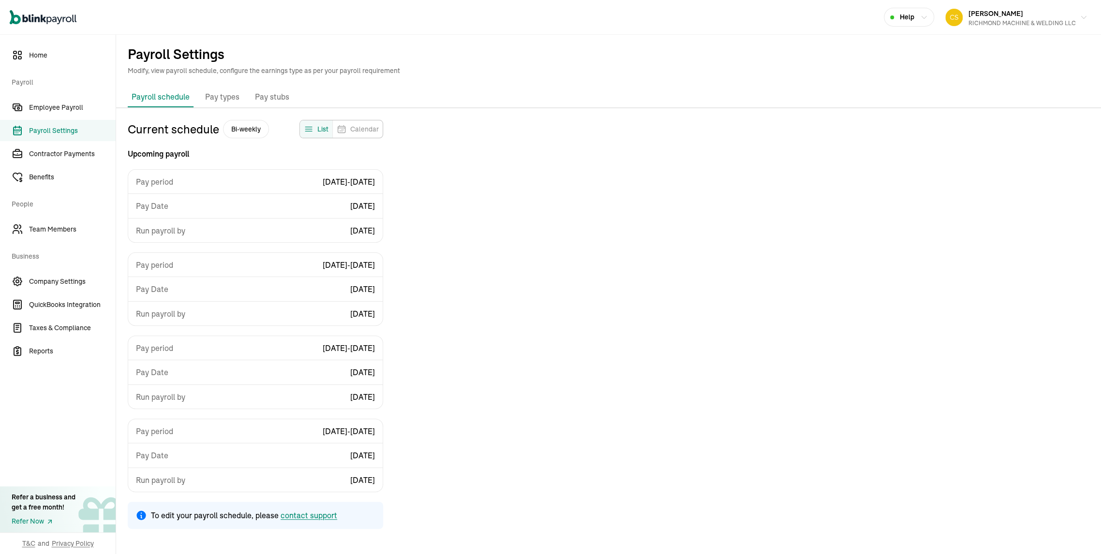
scroll to position [26, 0]
click at [60, 227] on span "Team Members" at bounding box center [72, 229] width 87 height 10
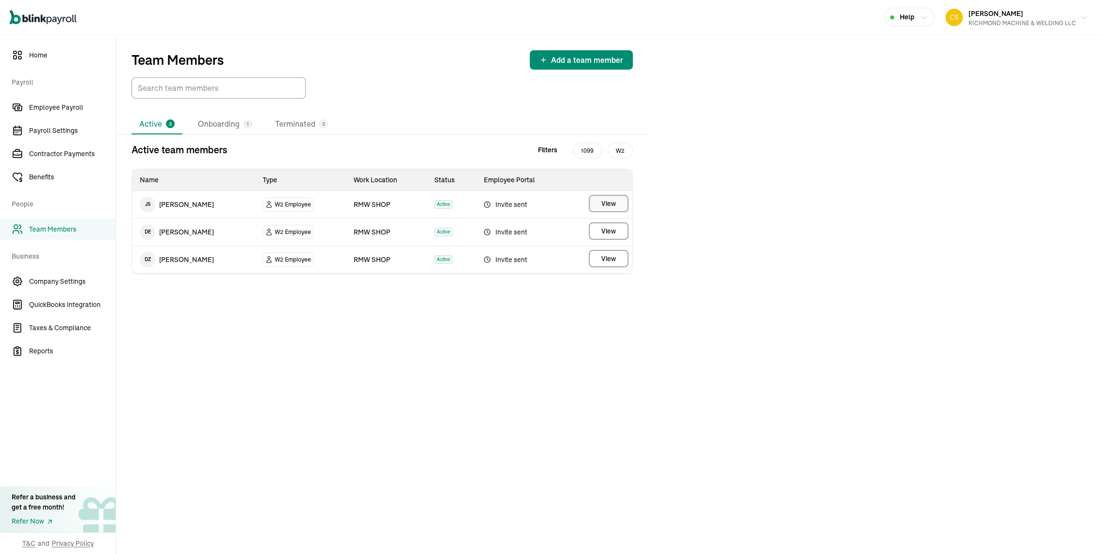
click at [618, 212] on button "View" at bounding box center [609, 203] width 40 height 17
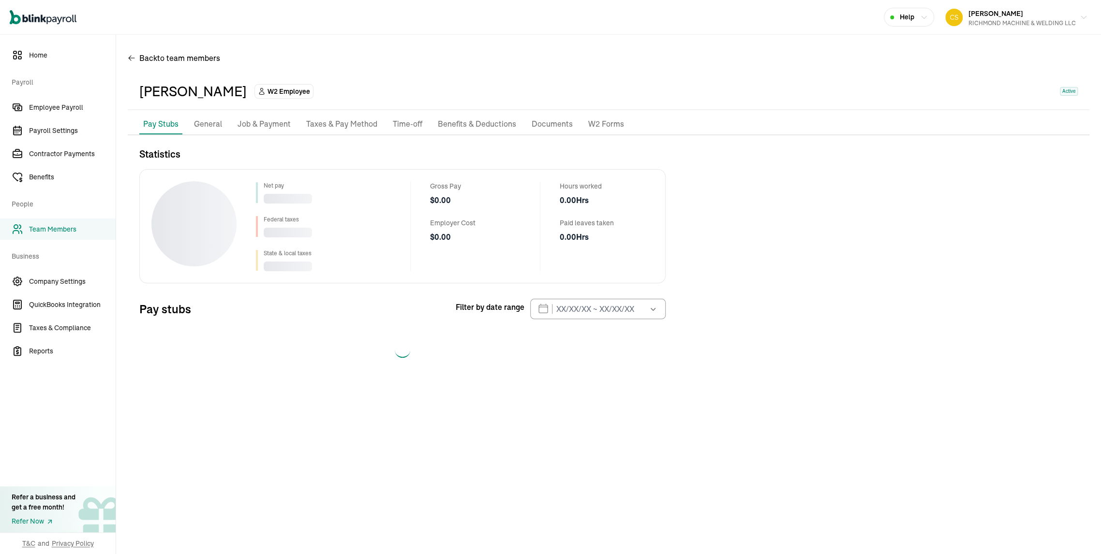
select select "2025"
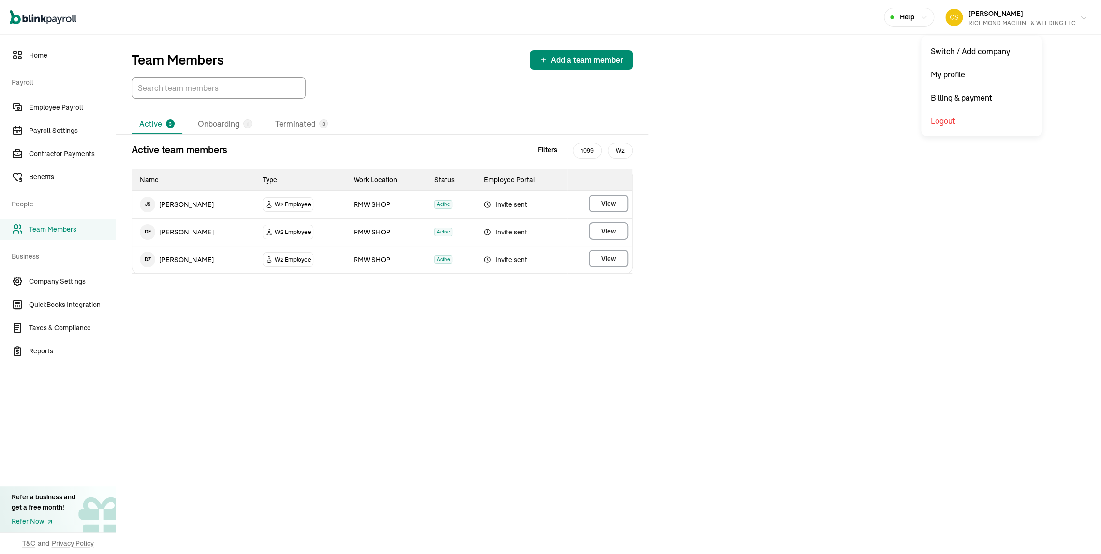
click at [968, 18] on div "[PERSON_NAME] RICHMOND MACHINE & WELDING LLC" at bounding box center [1021, 17] width 107 height 20
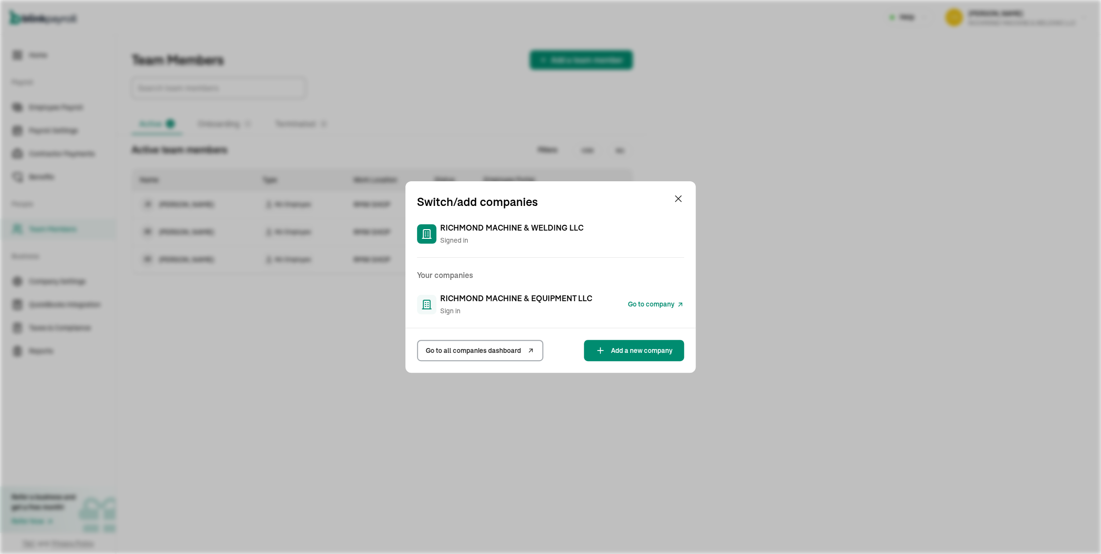
click at [557, 299] on span "RICHMOND MACHINE & EQUIPMENT LLC" at bounding box center [516, 299] width 152 height 12
click at [657, 304] on span "Go to company" at bounding box center [651, 304] width 46 height 10
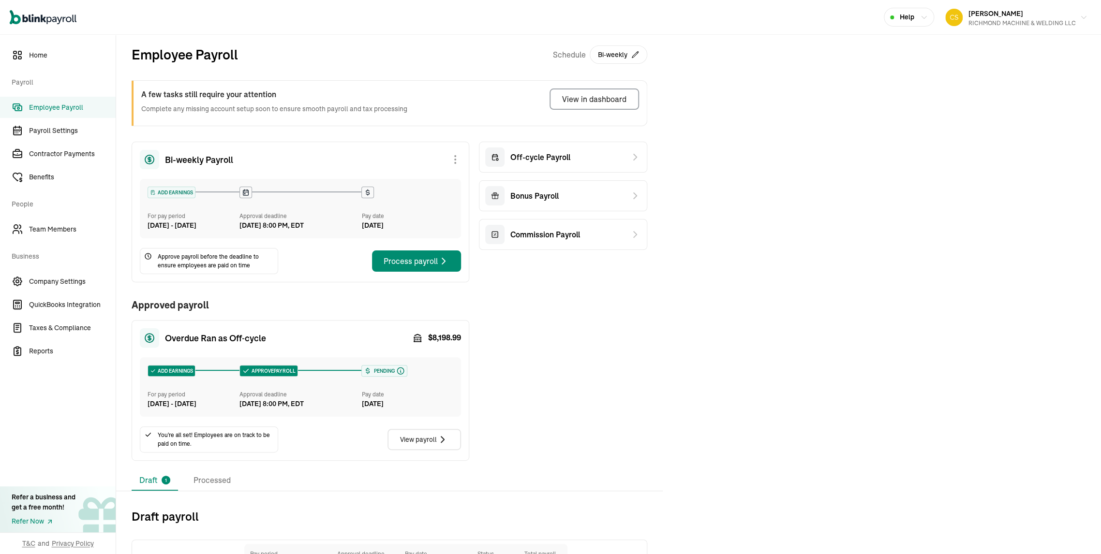
scroll to position [89, 0]
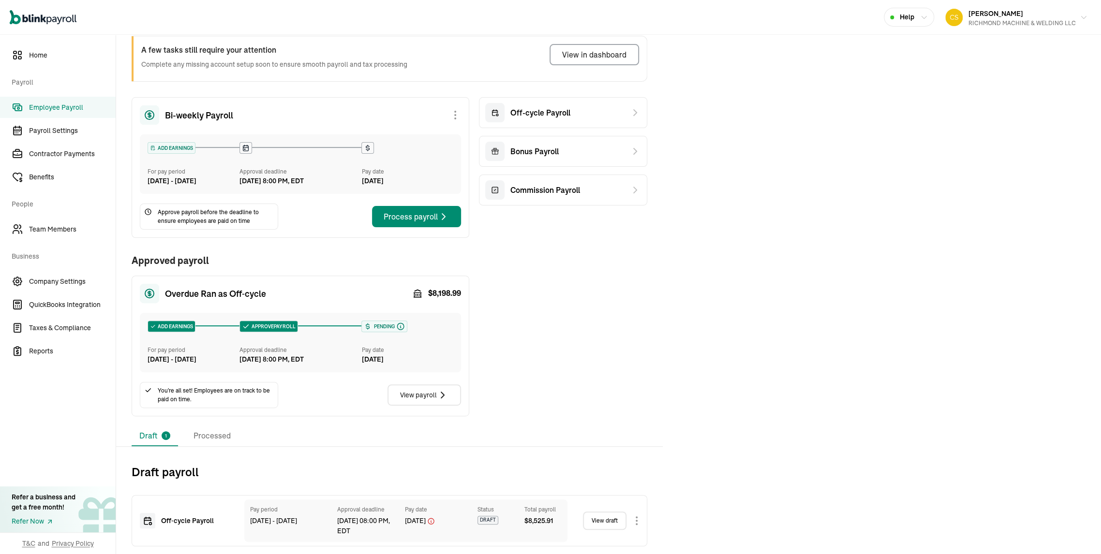
click at [58, 106] on span "Employee Payroll" at bounding box center [72, 108] width 87 height 10
click at [59, 131] on span "Payroll Settings" at bounding box center [72, 131] width 87 height 10
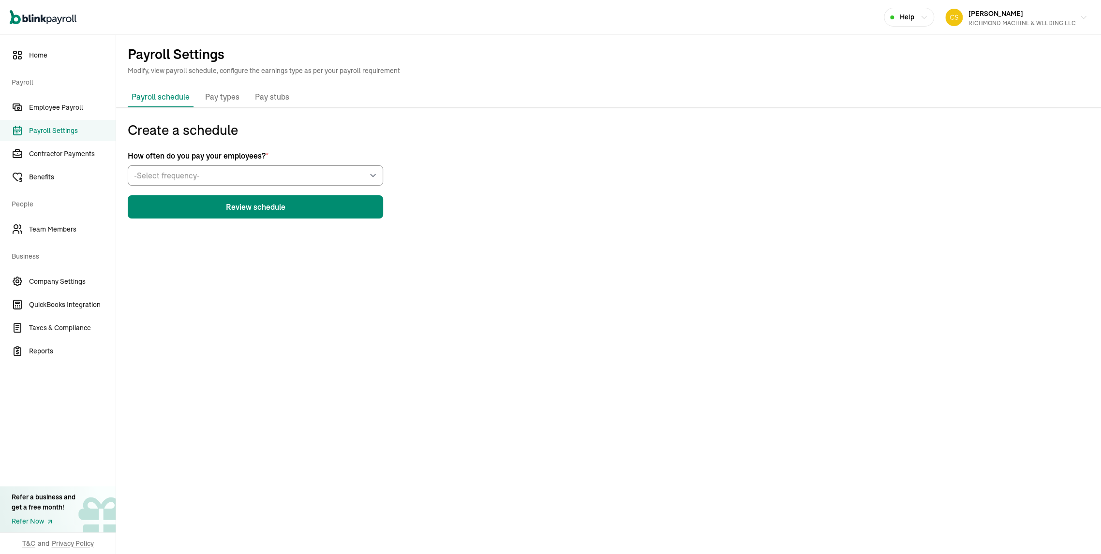
scroll to position [26, 0]
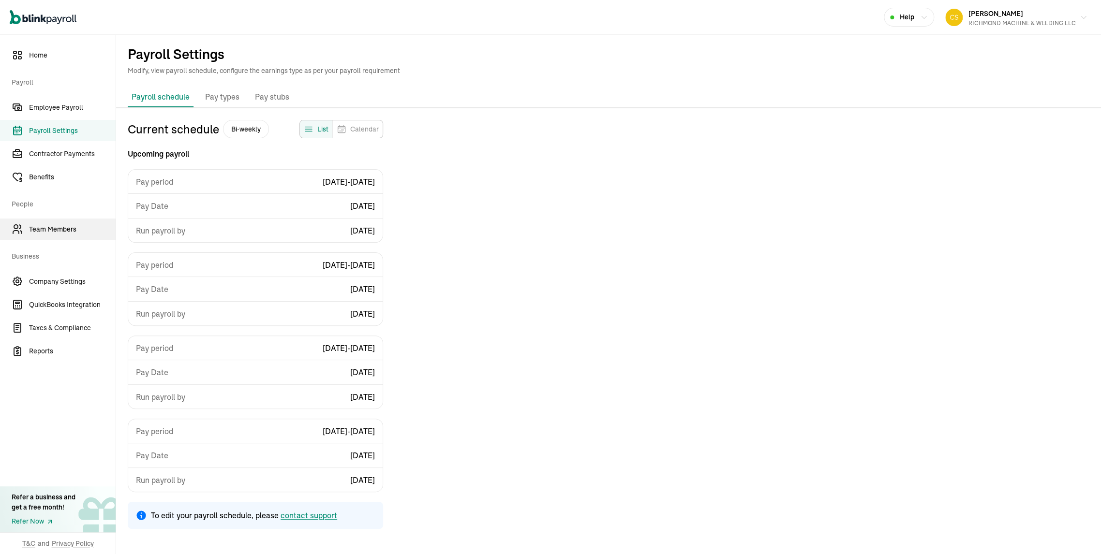
click at [60, 227] on span "Team Members" at bounding box center [72, 229] width 87 height 10
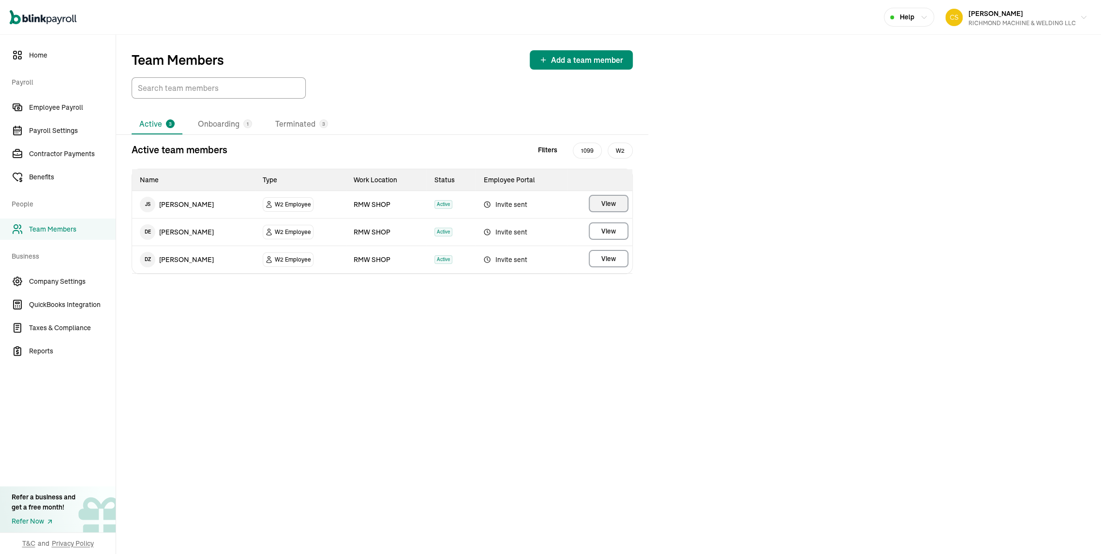
click at [618, 212] on button "View" at bounding box center [609, 203] width 40 height 17
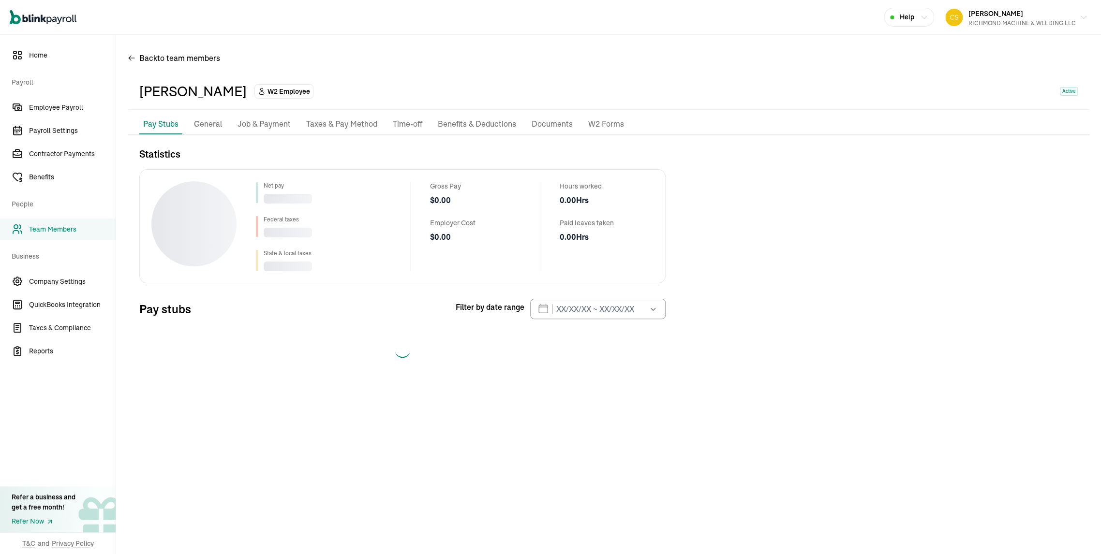
select select "2025"
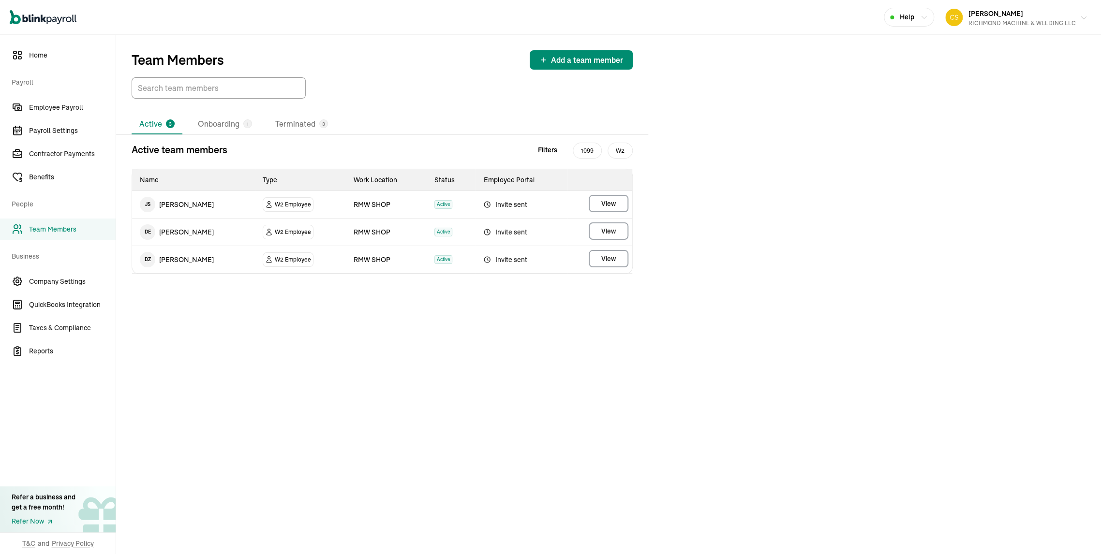
click at [968, 18] on div "CHRYSTINE STEENLAND RICHMOND MACHINE & WELDING LLC" at bounding box center [1021, 17] width 107 height 20
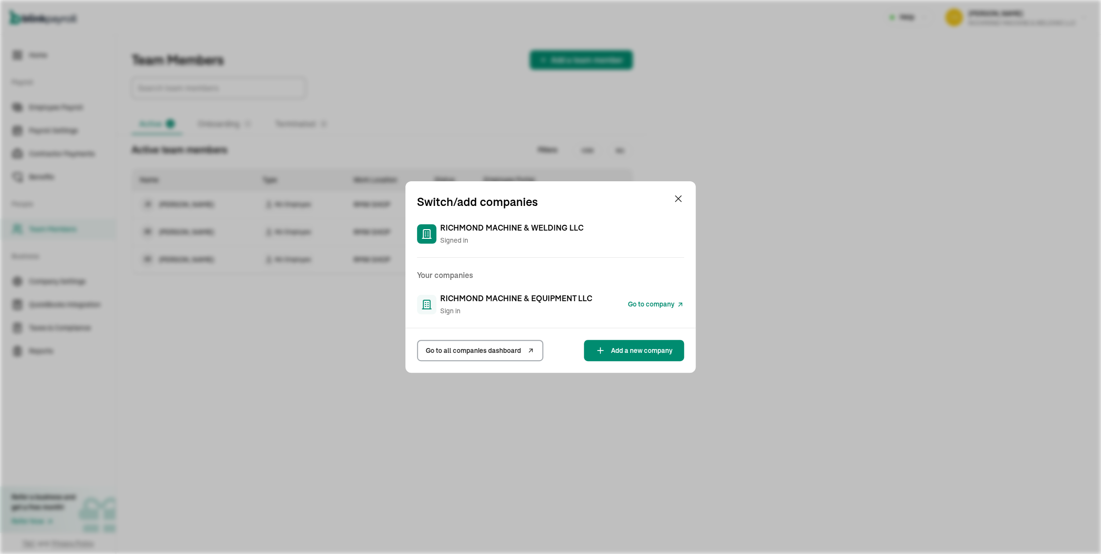
click at [557, 299] on span "RICHMOND MACHINE & EQUIPMENT LLC" at bounding box center [516, 299] width 152 height 12
click at [657, 304] on span "Go to company" at bounding box center [651, 304] width 46 height 10
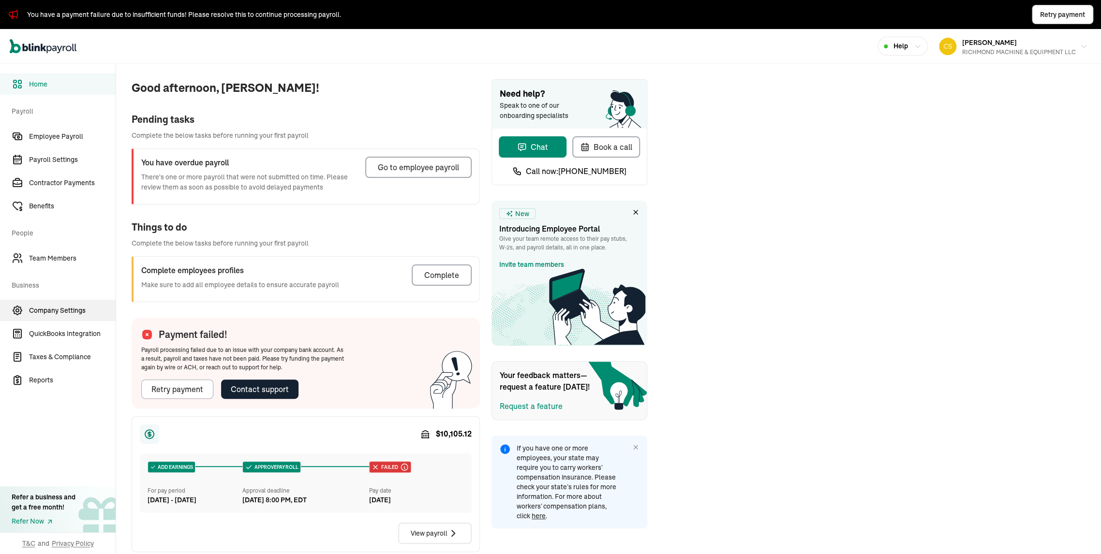
click at [53, 312] on span "Company Settings" at bounding box center [72, 311] width 87 height 10
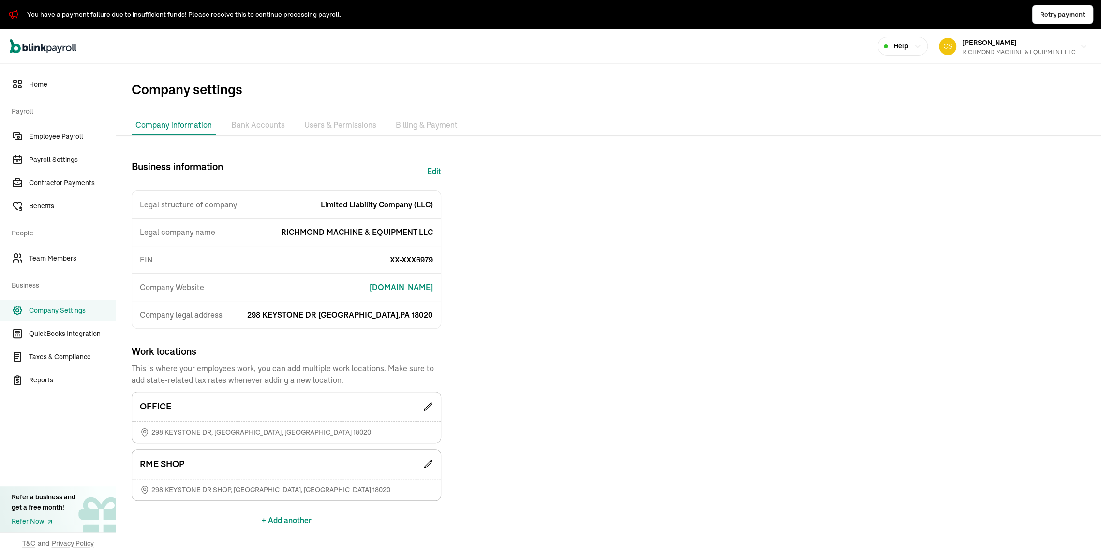
click at [281, 124] on li "Bank Accounts" at bounding box center [257, 125] width 61 height 20
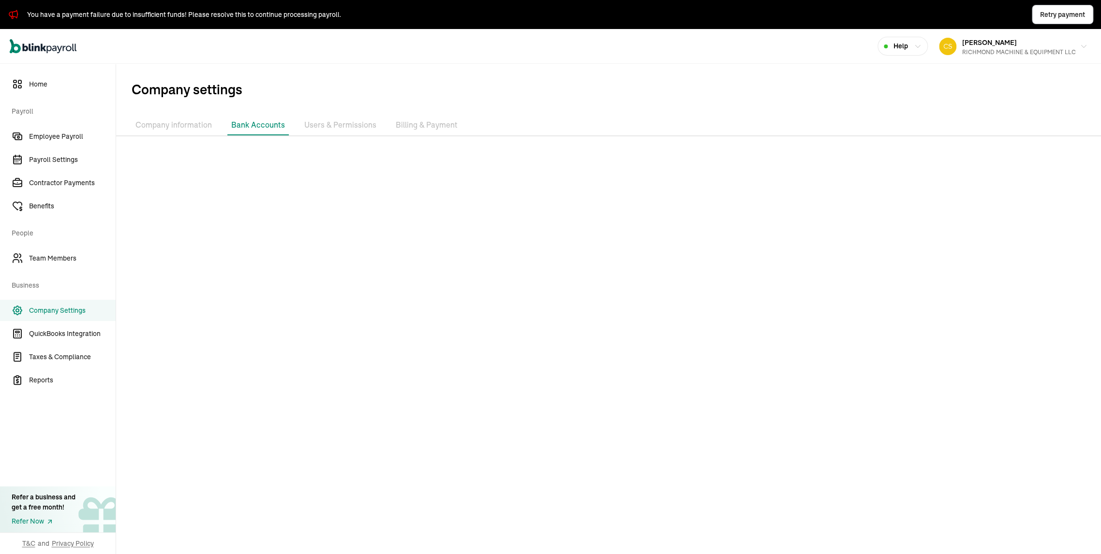
click at [289, 129] on li "Bank Accounts" at bounding box center [257, 125] width 61 height 20
click at [380, 129] on li "Users & Permissions" at bounding box center [340, 125] width 80 height 20
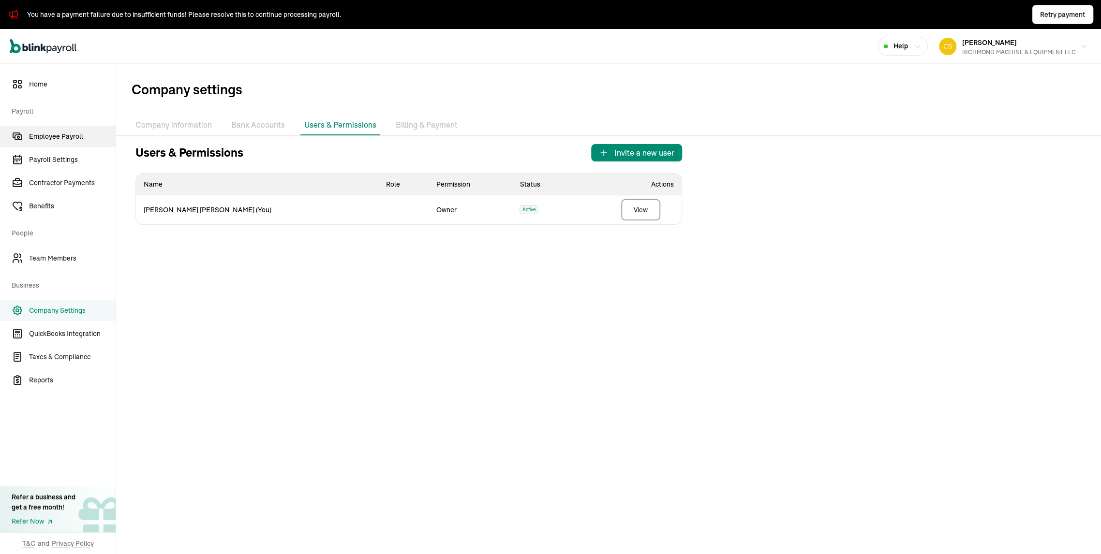
click at [73, 140] on span "Employee Payroll" at bounding box center [72, 137] width 87 height 10
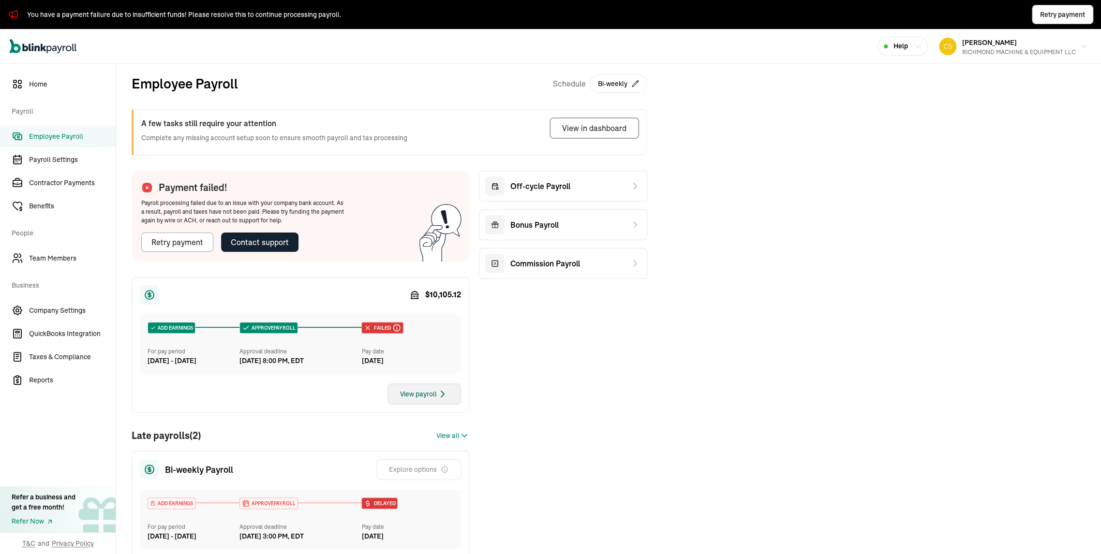
click at [400, 400] on div "View payroll" at bounding box center [424, 394] width 48 height 12
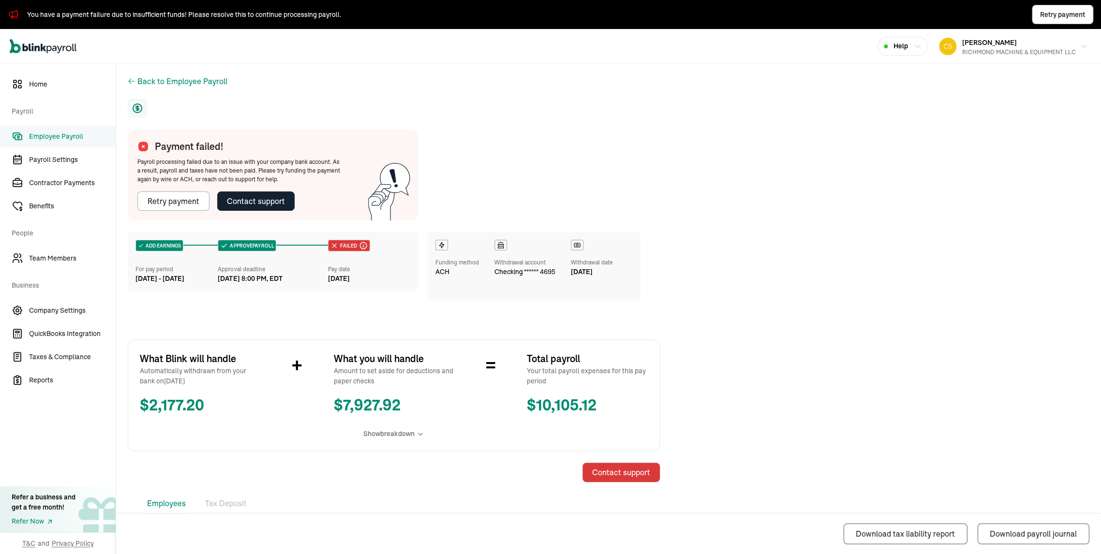
click at [623, 478] on div "Contact support" at bounding box center [621, 473] width 58 height 12
click at [171, 207] on div "Retry payment" at bounding box center [174, 201] width 52 height 12
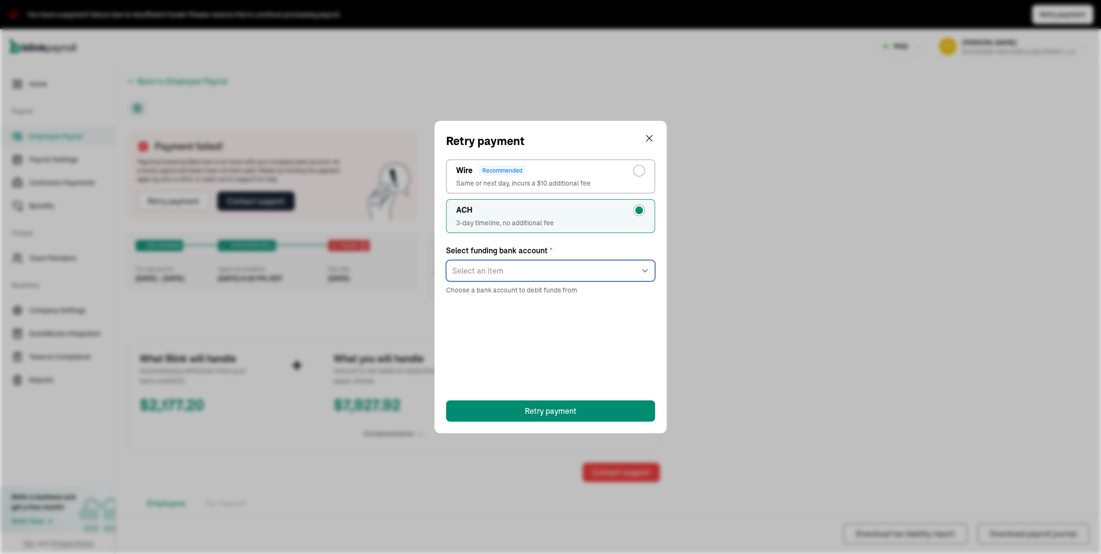
click at [633, 281] on select "Select an item checking ****4695 checking ****5281" at bounding box center [550, 270] width 209 height 21
select select "715"
click at [446, 278] on select "Select an item checking ****4695 checking ****5281" at bounding box center [550, 270] width 209 height 21
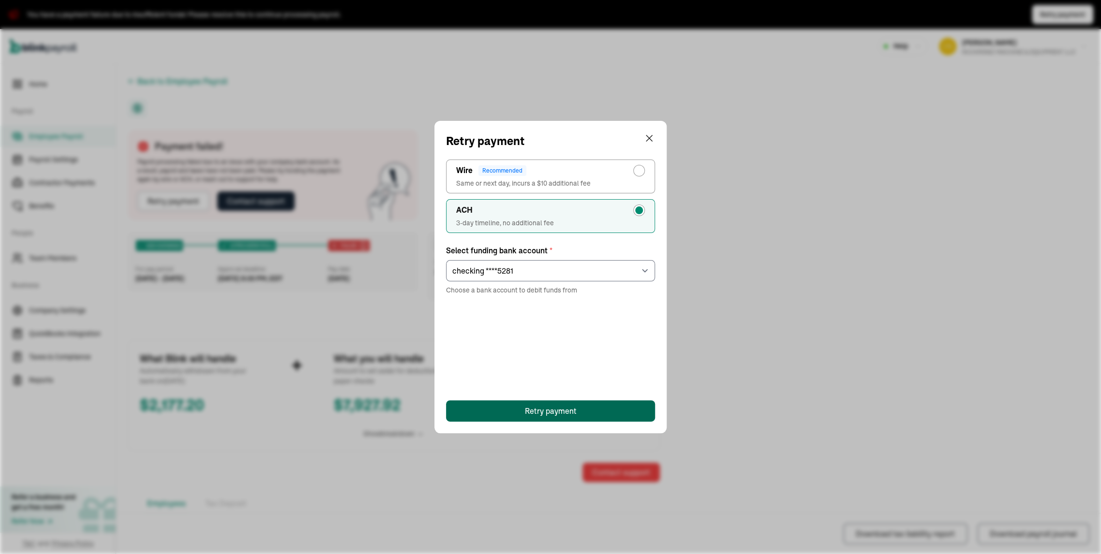
click at [610, 404] on button "Retry payment" at bounding box center [550, 410] width 209 height 21
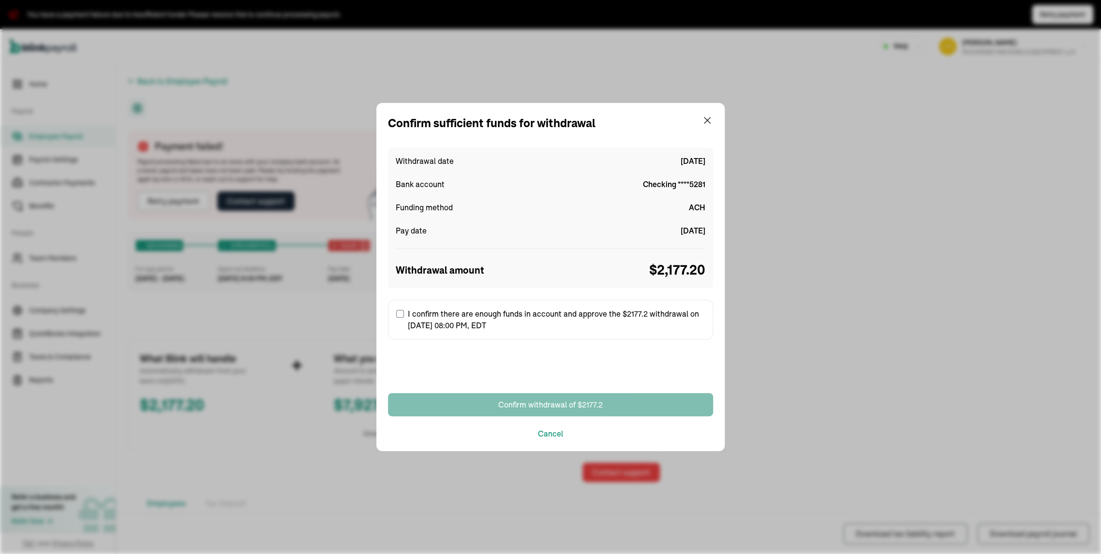
click at [400, 312] on input "I confirm there are enough funds in account and approve the $2177.2 withdrawal …" at bounding box center [400, 314] width 8 height 8
checkbox input "true"
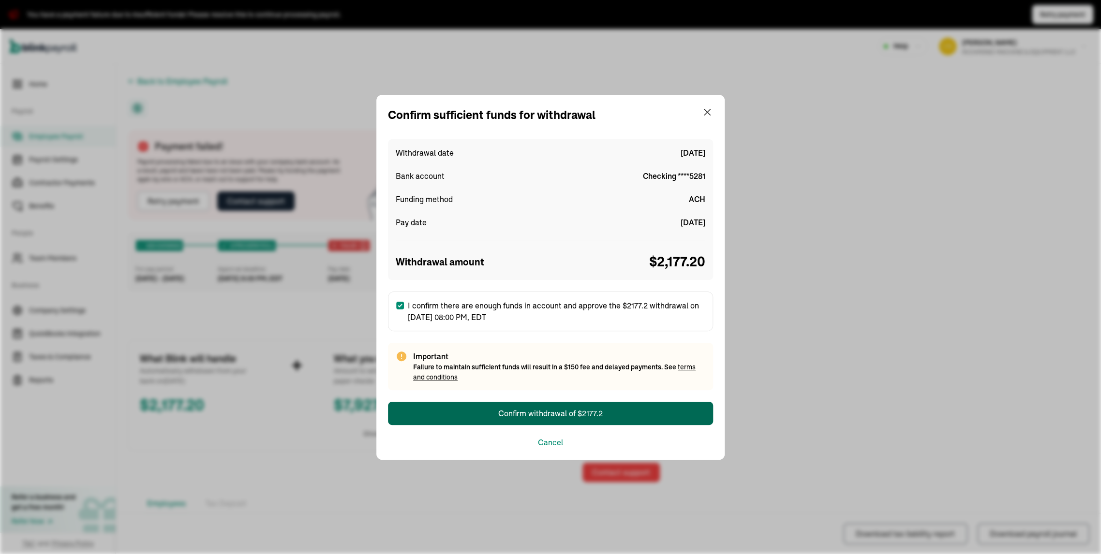
click at [581, 413] on div "Confirm withdrawal of $2177.2" at bounding box center [550, 414] width 104 height 12
click at [552, 416] on div "Confirm withdrawal of $2177.2" at bounding box center [550, 414] width 104 height 12
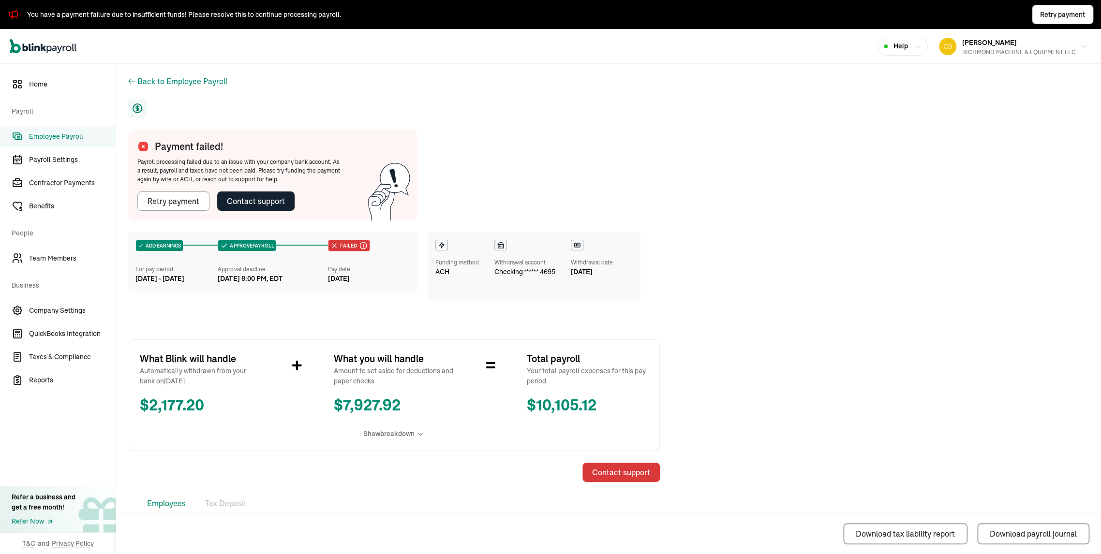
click at [636, 478] on div "Contact support" at bounding box center [621, 473] width 58 height 12
click at [417, 438] on icon at bounding box center [420, 434] width 8 height 8
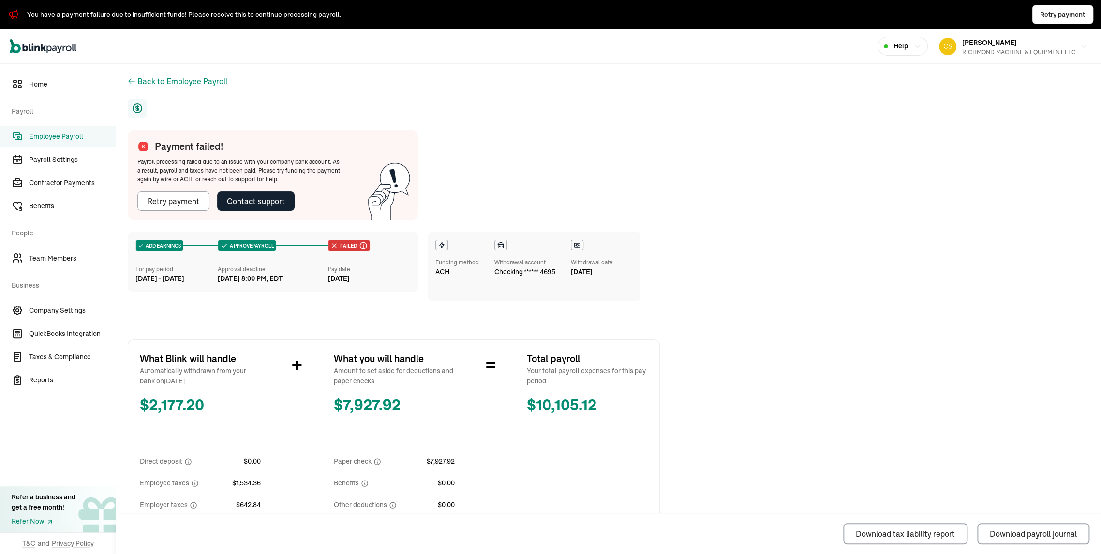
click at [515, 267] on div "Withdrawal account" at bounding box center [524, 262] width 61 height 9
click at [498, 248] on icon at bounding box center [498, 246] width 0 height 3
click at [503, 248] on icon at bounding box center [503, 246] width 0 height 3
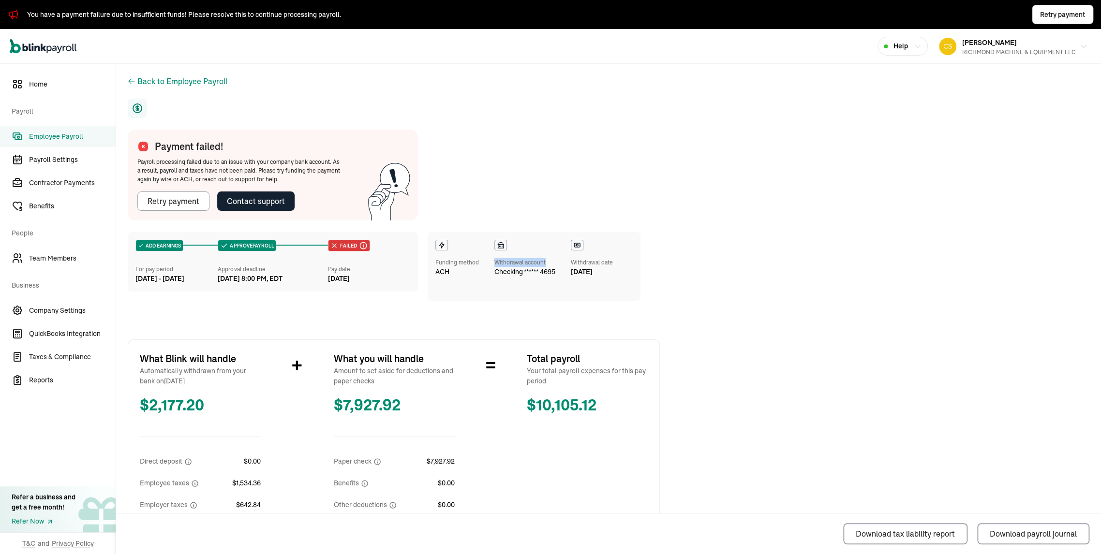
click at [503, 248] on icon at bounding box center [503, 246] width 0 height 3
click at [581, 249] on icon at bounding box center [577, 245] width 8 height 8
click at [1053, 15] on span "Retry payment" at bounding box center [1062, 15] width 45 height 10
click at [187, 14] on div "You have a payment failure due to insufficient funds! Please resolve this to co…" at bounding box center [184, 15] width 314 height 10
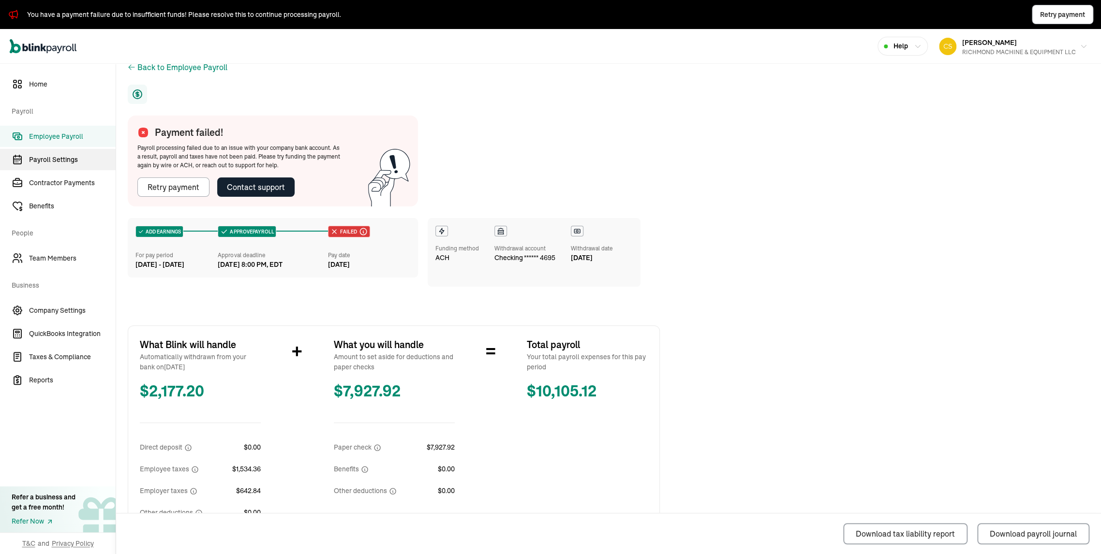
scroll to position [229, 0]
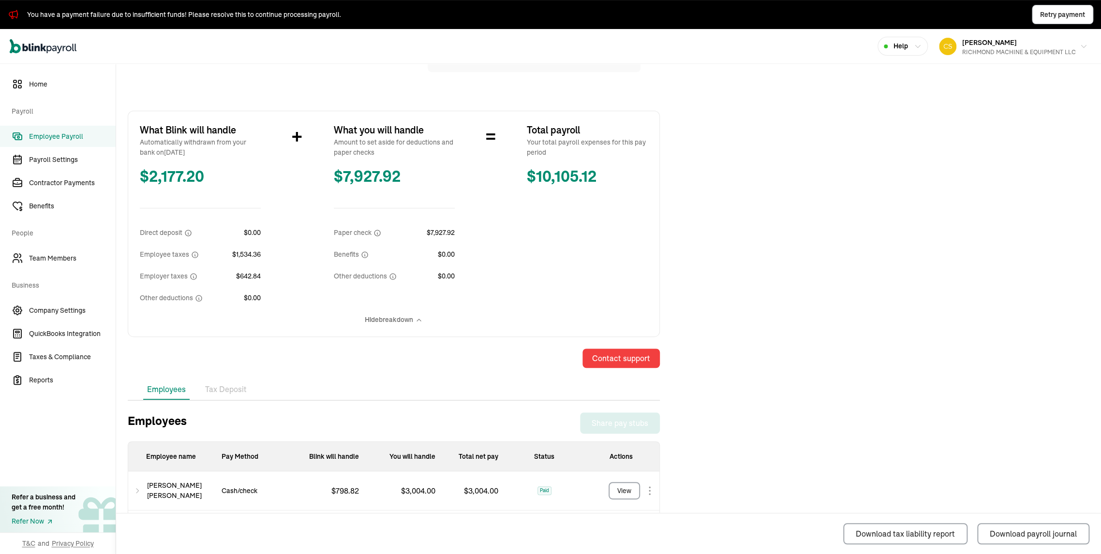
click at [58, 136] on span "Employee Payroll" at bounding box center [72, 137] width 87 height 10
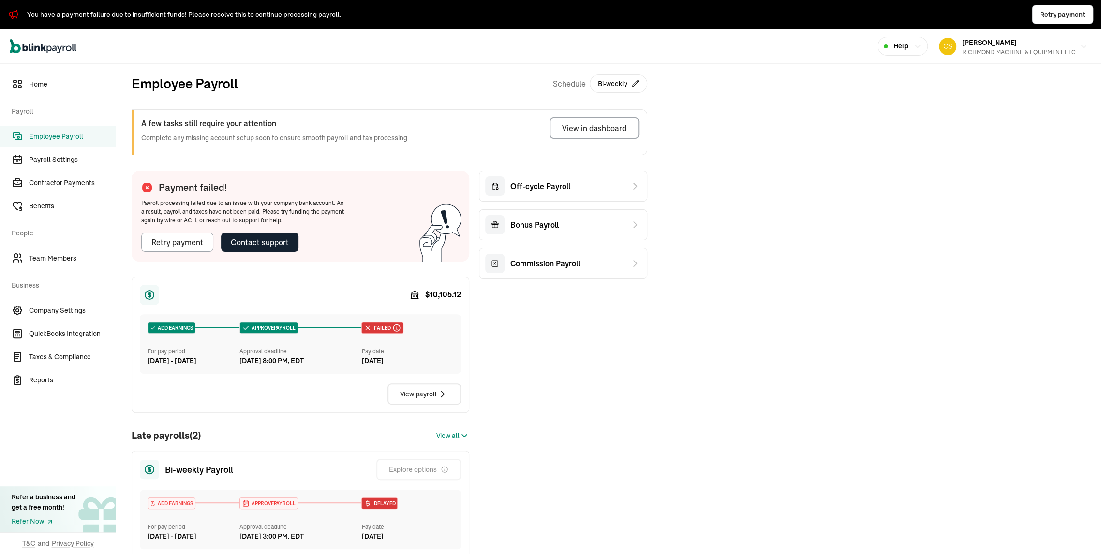
click at [58, 138] on span "Employee Payroll" at bounding box center [72, 137] width 87 height 10
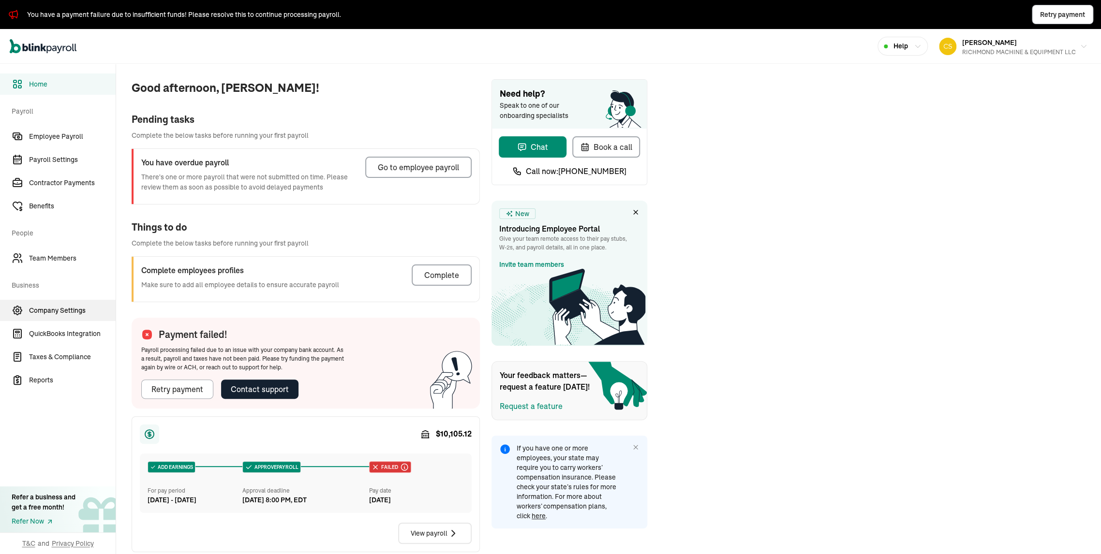
click at [53, 312] on span "Company Settings" at bounding box center [72, 311] width 87 height 10
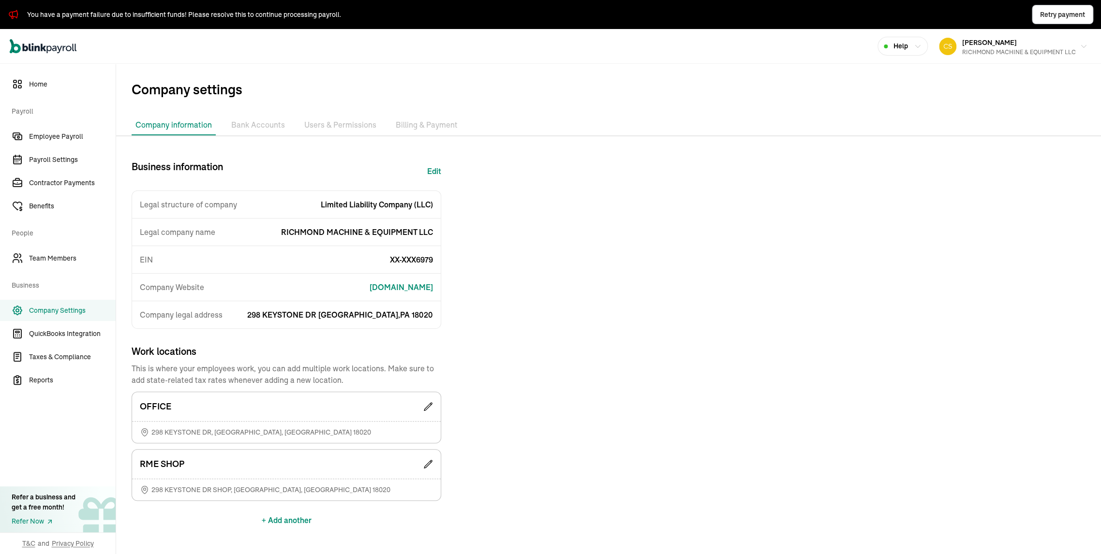
click at [281, 124] on li "Bank Accounts" at bounding box center [257, 125] width 61 height 20
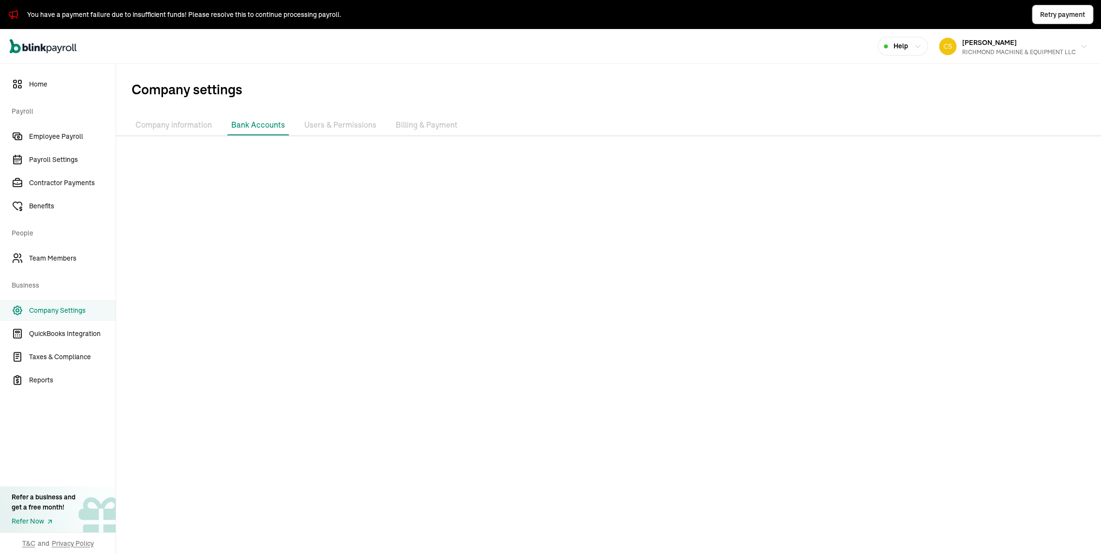
click at [289, 129] on li "Bank Accounts" at bounding box center [257, 125] width 61 height 20
click at [380, 129] on li "Users & Permissions" at bounding box center [340, 125] width 80 height 20
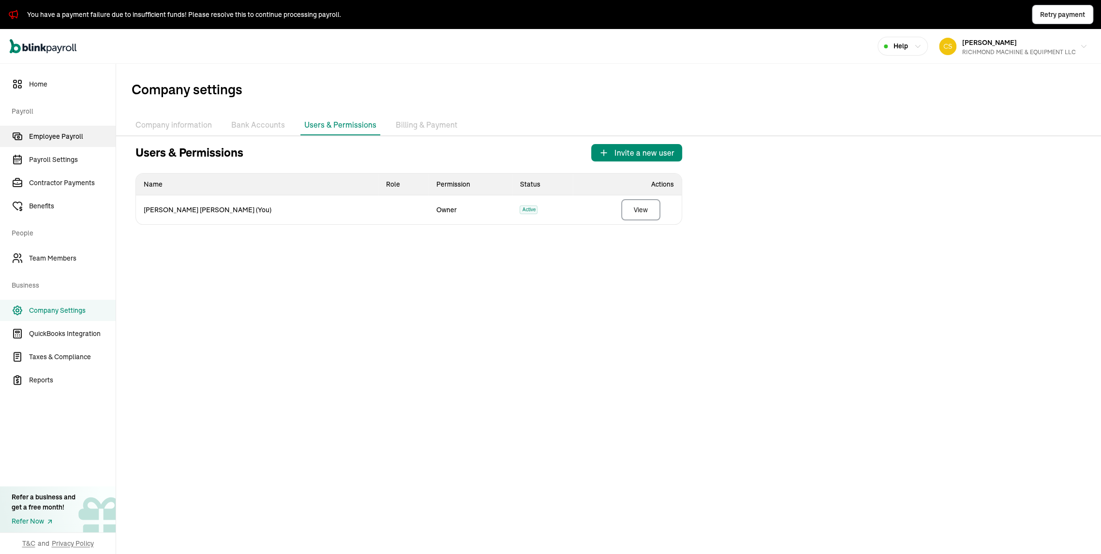
click at [73, 140] on span "Employee Payroll" at bounding box center [72, 137] width 87 height 10
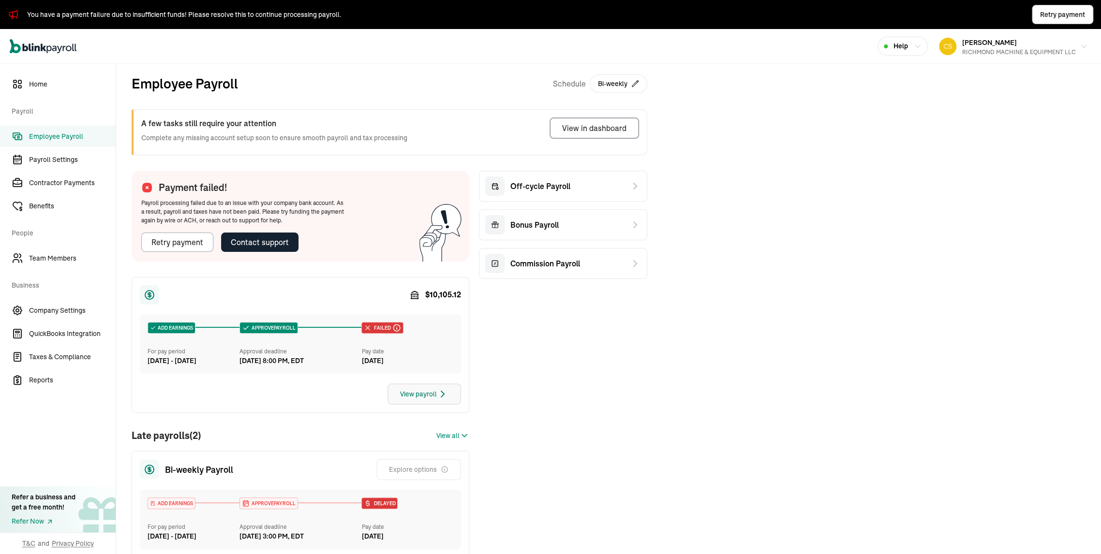
click at [400, 400] on div "View payroll" at bounding box center [424, 394] width 48 height 12
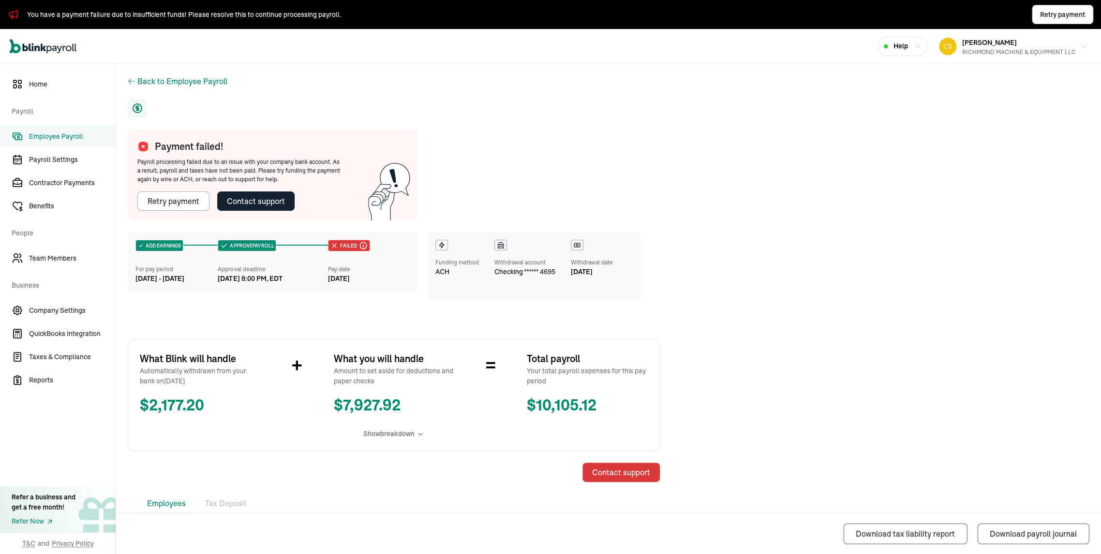
click at [623, 478] on div "Contact support" at bounding box center [621, 473] width 58 height 12
click at [171, 207] on div "Retry payment" at bounding box center [174, 201] width 52 height 12
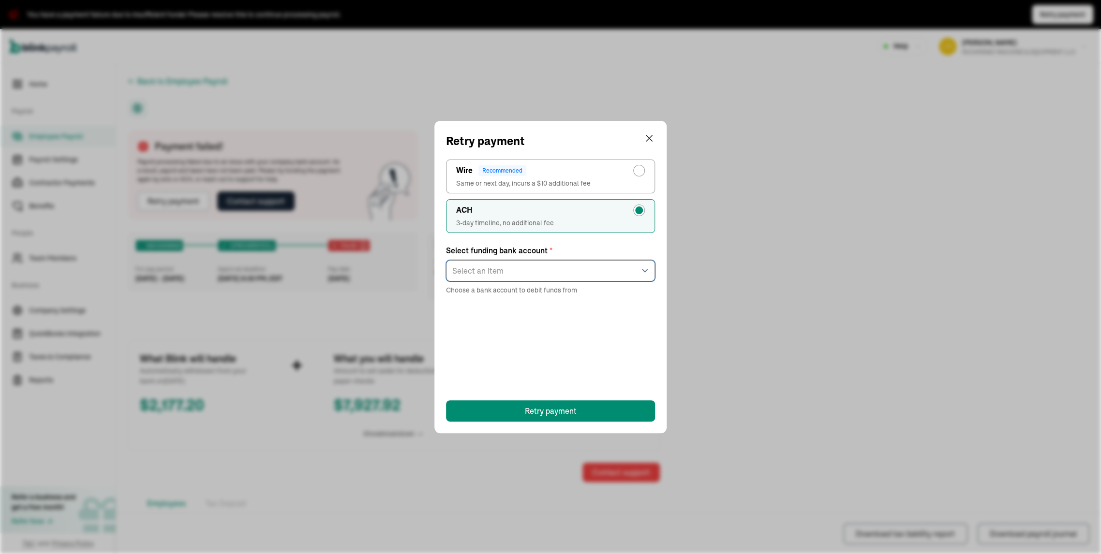
click at [633, 281] on select "Select an item checking ****4695 checking ****5281" at bounding box center [550, 270] width 209 height 21
select select "715"
click at [446, 278] on select "Select an item checking ****4695 checking ****5281" at bounding box center [550, 270] width 209 height 21
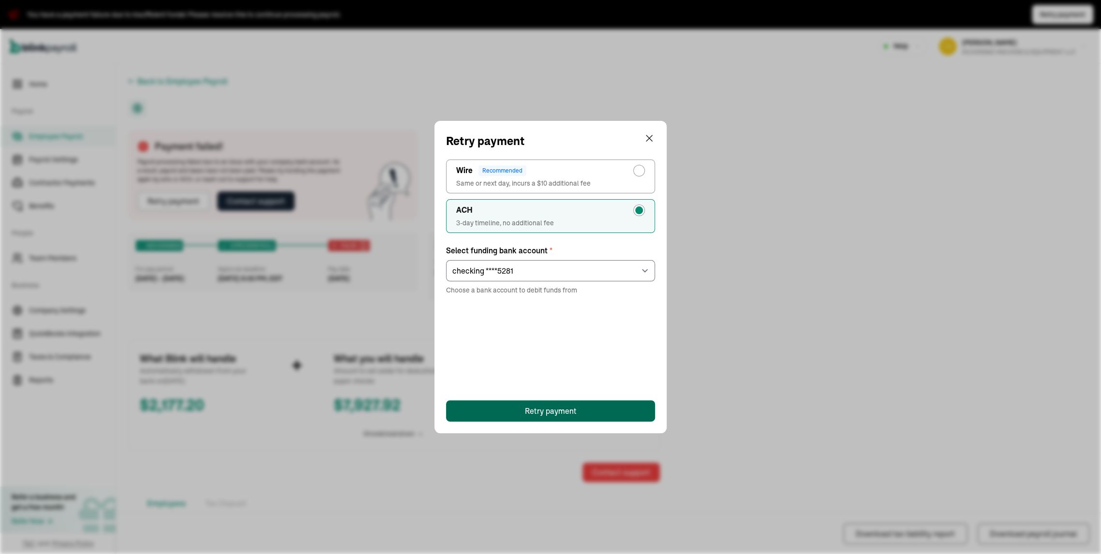
click at [610, 404] on button "Retry payment" at bounding box center [550, 410] width 209 height 21
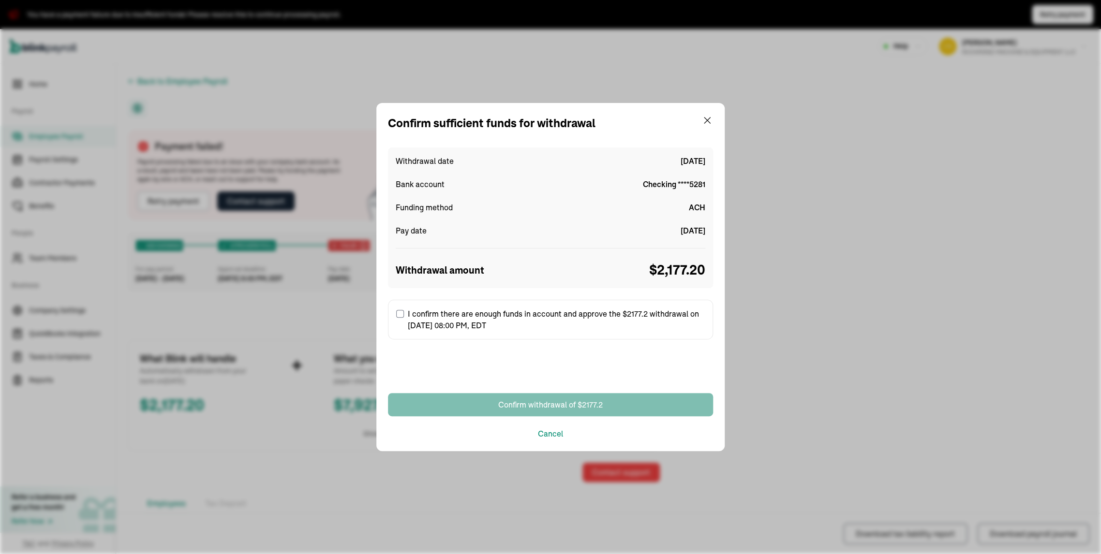
click at [400, 312] on input "I confirm there are enough funds in account and approve the $2177.2 withdrawal …" at bounding box center [400, 314] width 8 height 8
checkbox input "true"
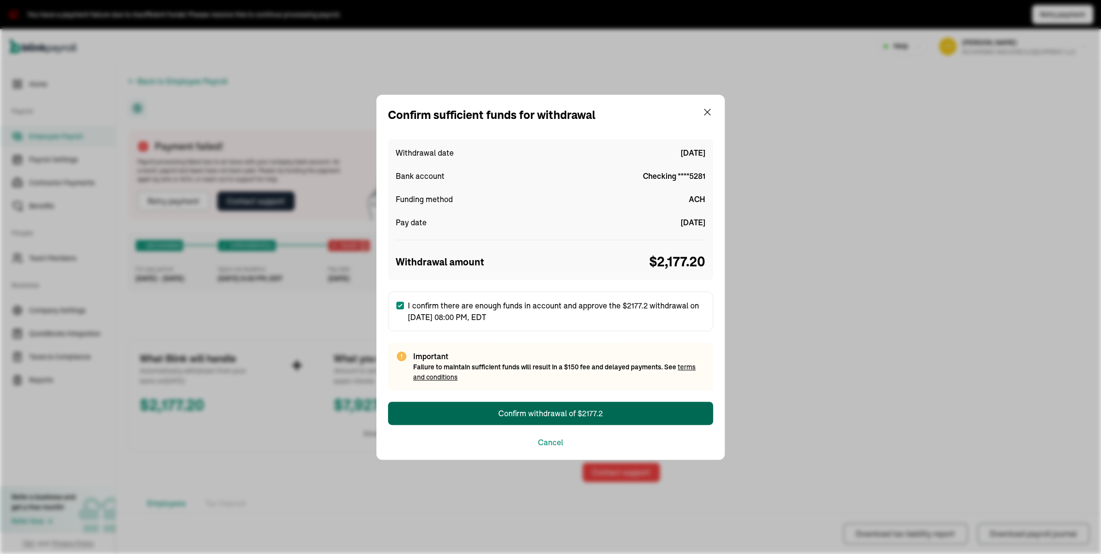
click at [581, 413] on div "Confirm withdrawal of $2177.2" at bounding box center [550, 414] width 104 height 12
click at [552, 416] on div "Confirm withdrawal of $2177.2" at bounding box center [550, 414] width 104 height 12
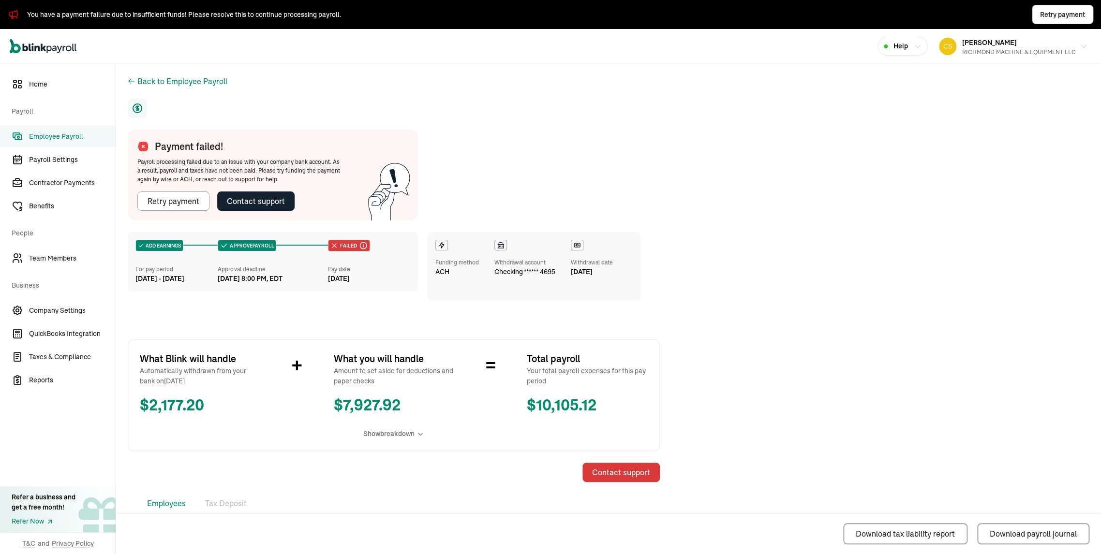
click at [636, 478] on div "Contact support" at bounding box center [621, 473] width 58 height 12
click at [417, 438] on icon at bounding box center [420, 434] width 8 height 8
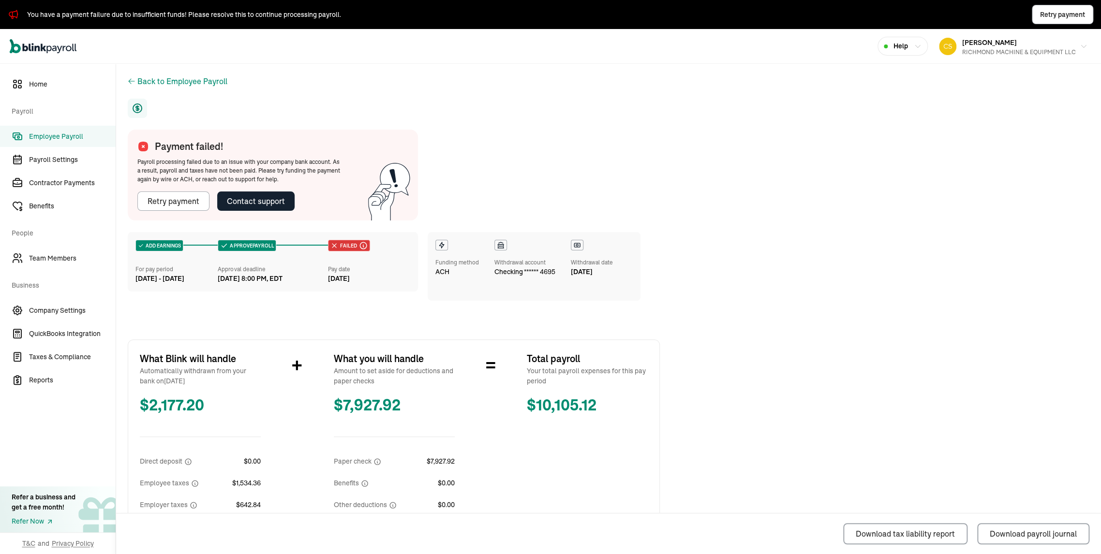
click at [515, 267] on div "Withdrawal account" at bounding box center [524, 262] width 61 height 9
click at [498, 248] on icon at bounding box center [498, 246] width 0 height 3
click at [503, 248] on icon at bounding box center [503, 246] width 0 height 3
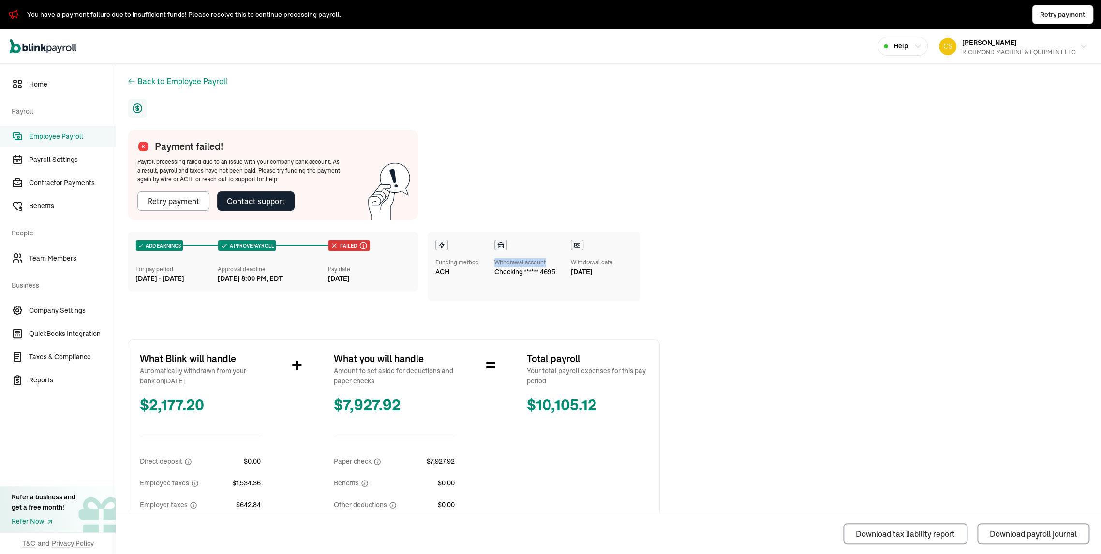
click at [503, 248] on icon at bounding box center [503, 246] width 0 height 3
click at [581, 249] on icon at bounding box center [577, 245] width 8 height 8
click at [1053, 15] on span "Retry payment" at bounding box center [1062, 15] width 45 height 10
click at [187, 14] on div "You have a payment failure due to insufficient funds! Please resolve this to co…" at bounding box center [184, 15] width 314 height 10
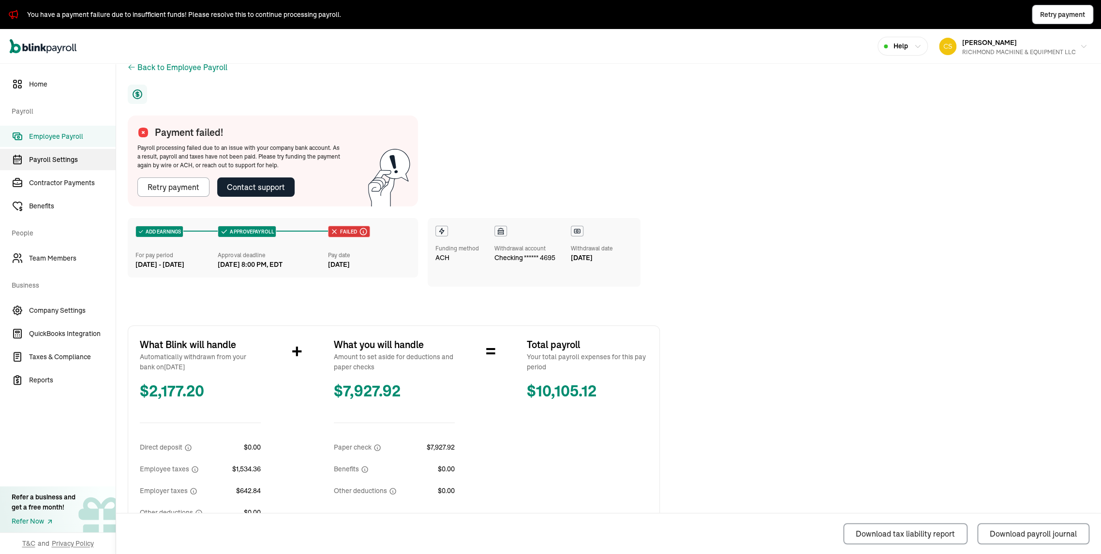
scroll to position [229, 0]
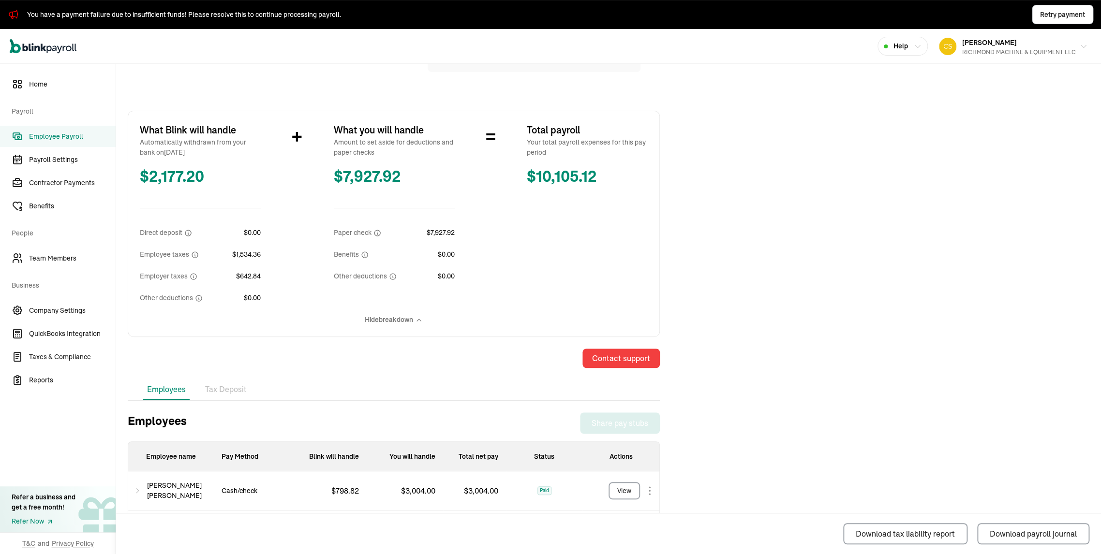
click at [58, 136] on span "Employee Payroll" at bounding box center [72, 137] width 87 height 10
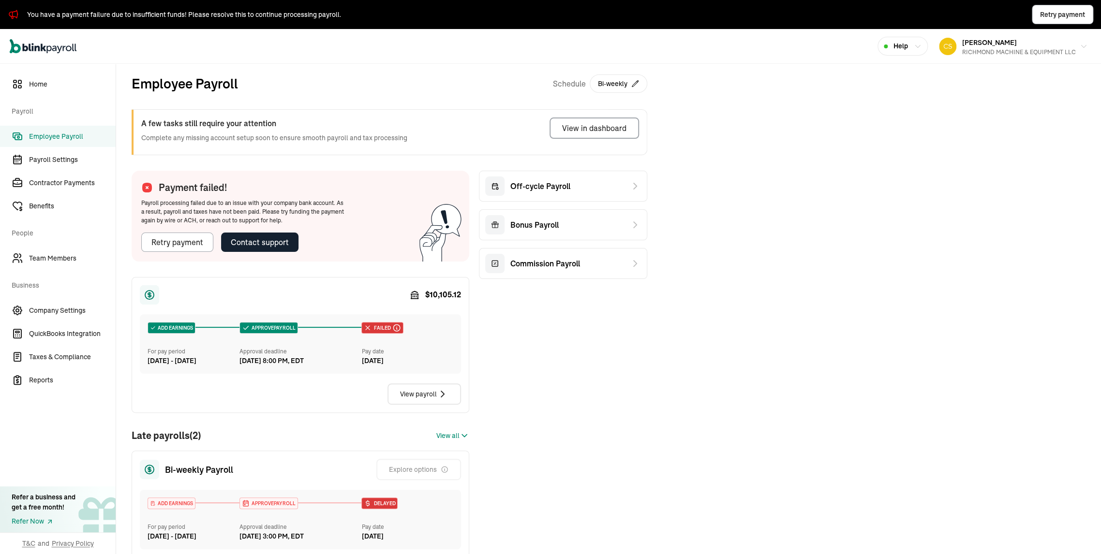
click at [58, 138] on span "Employee Payroll" at bounding box center [72, 137] width 87 height 10
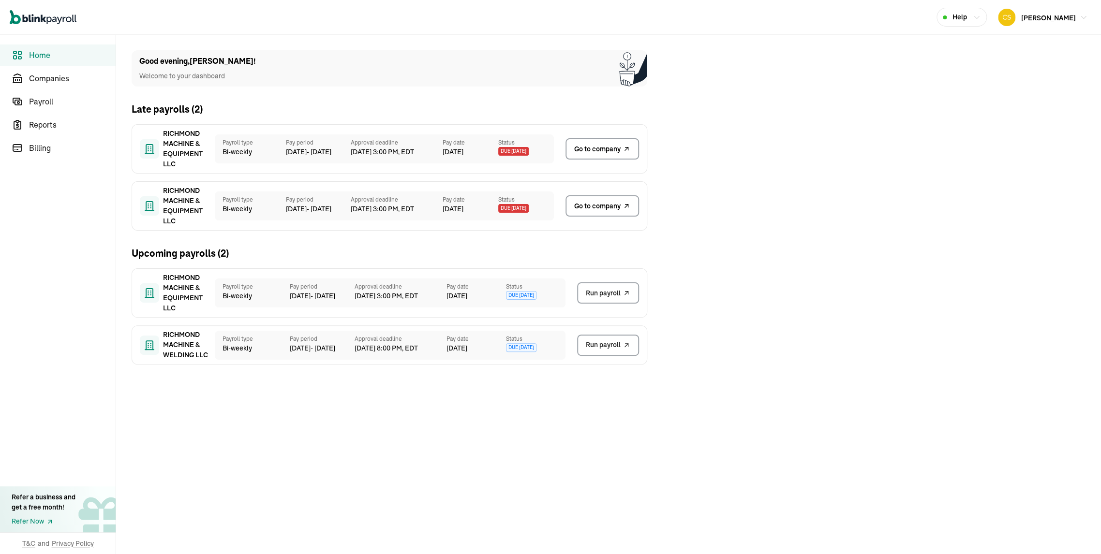
click at [593, 212] on link "Go to company" at bounding box center [602, 205] width 74 height 21
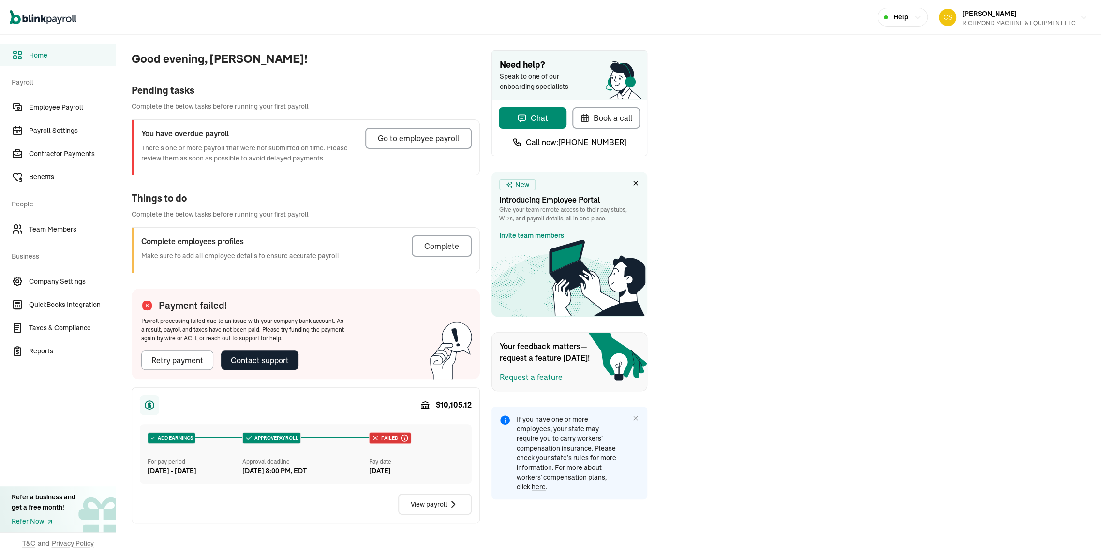
scroll to position [40, 0]
click at [414, 133] on div "Go to employee payroll" at bounding box center [418, 139] width 81 height 12
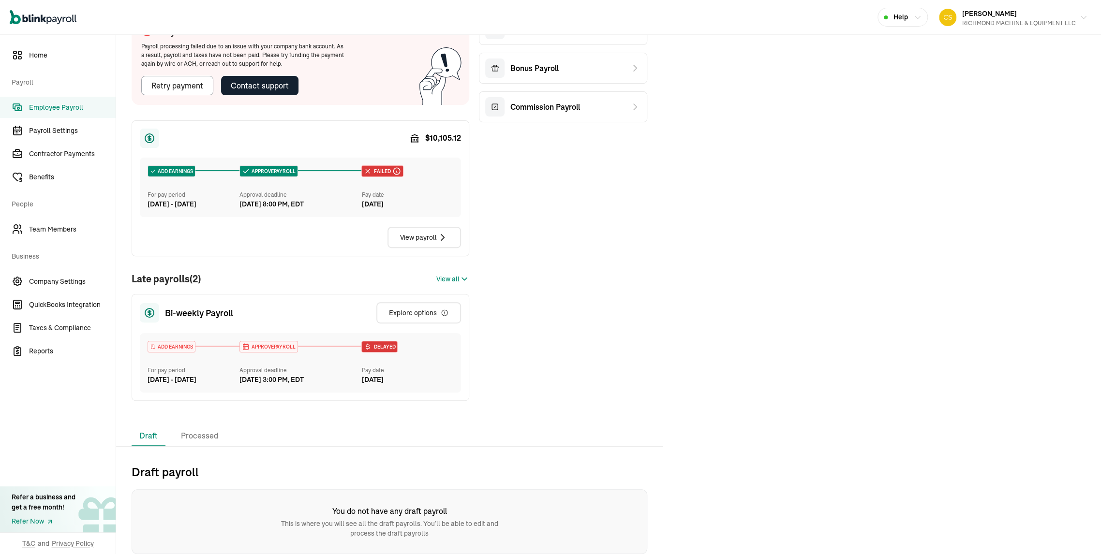
scroll to position [203, 0]
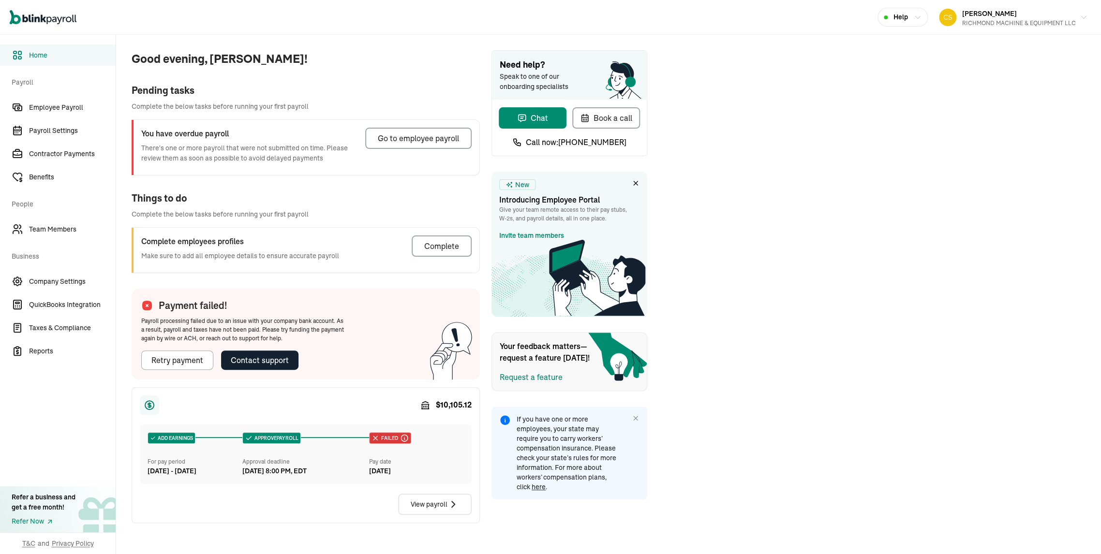
scroll to position [40, 0]
click at [414, 133] on div "Go to employee payroll" at bounding box center [418, 139] width 81 height 12
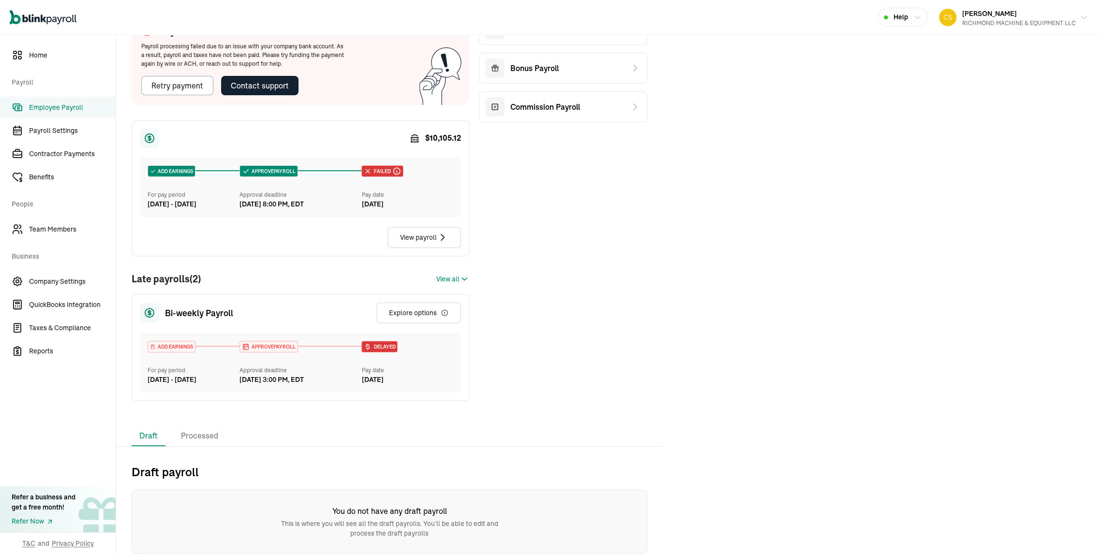
scroll to position [203, 0]
